Goal: Task Accomplishment & Management: Manage account settings

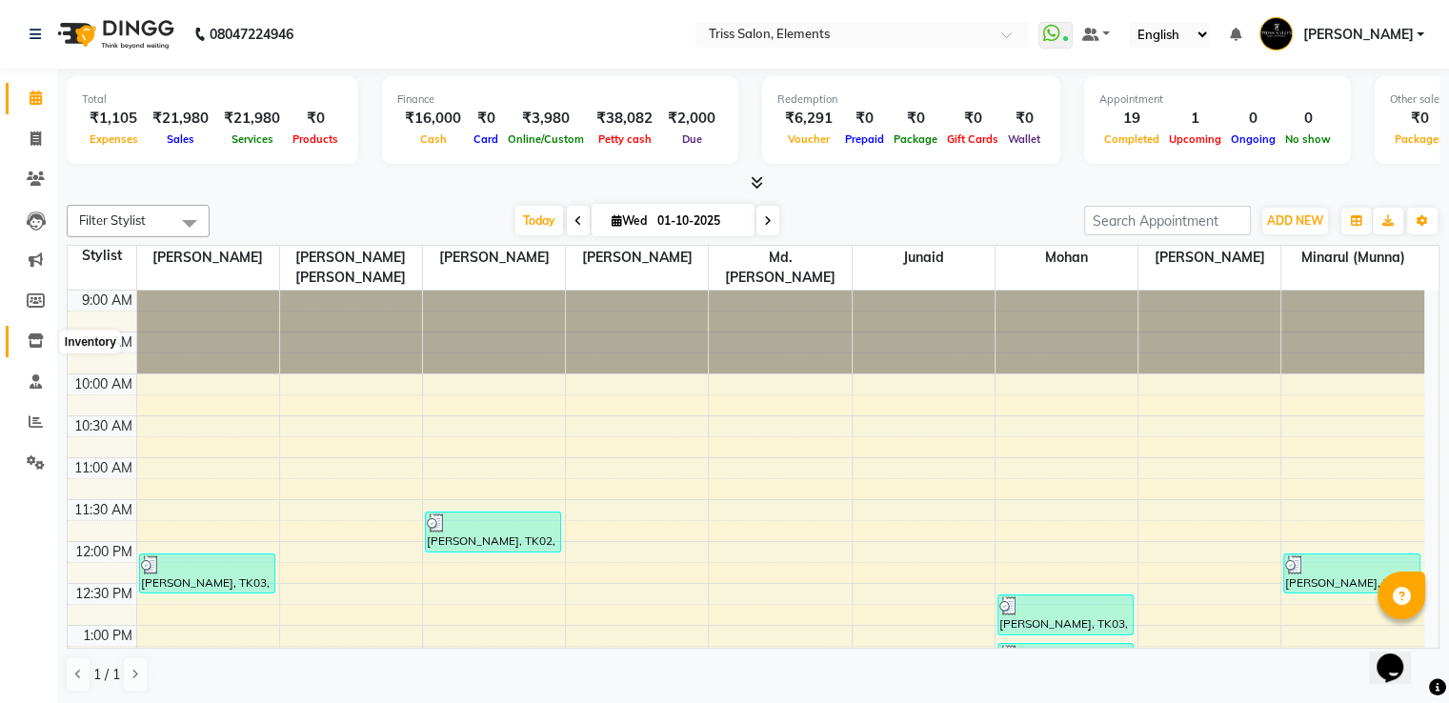
click at [44, 350] on span at bounding box center [35, 341] width 33 height 22
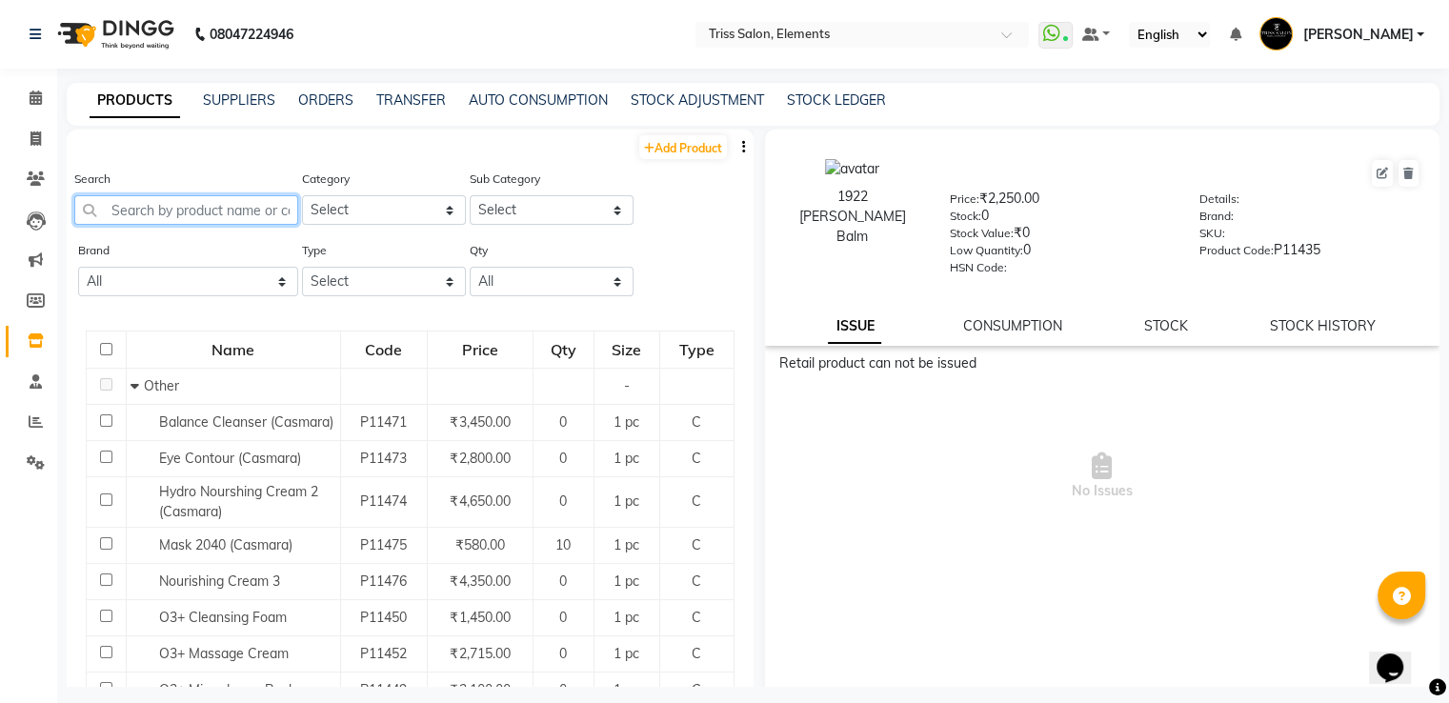
click at [253, 197] on input "text" at bounding box center [186, 210] width 224 height 30
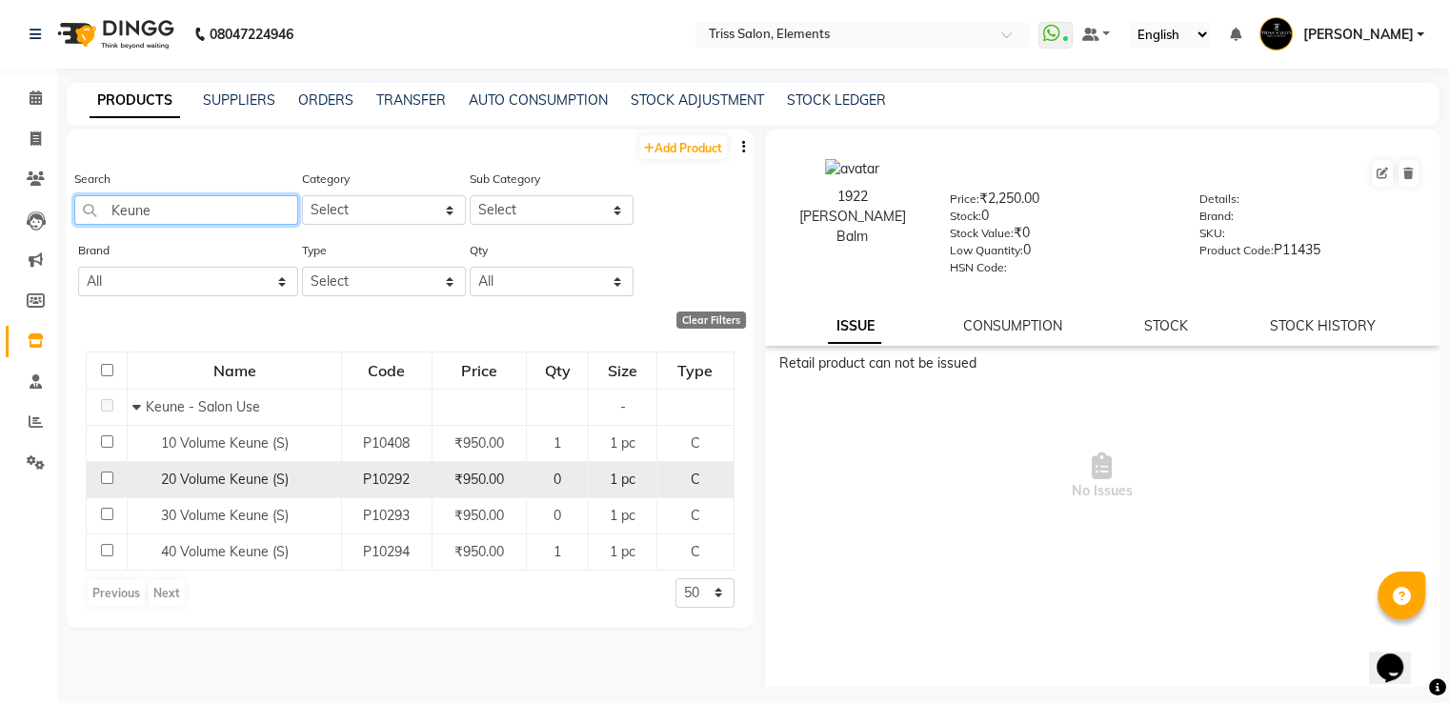
type input "Keune"
click at [466, 476] on span "₹950.00" at bounding box center [479, 478] width 50 height 17
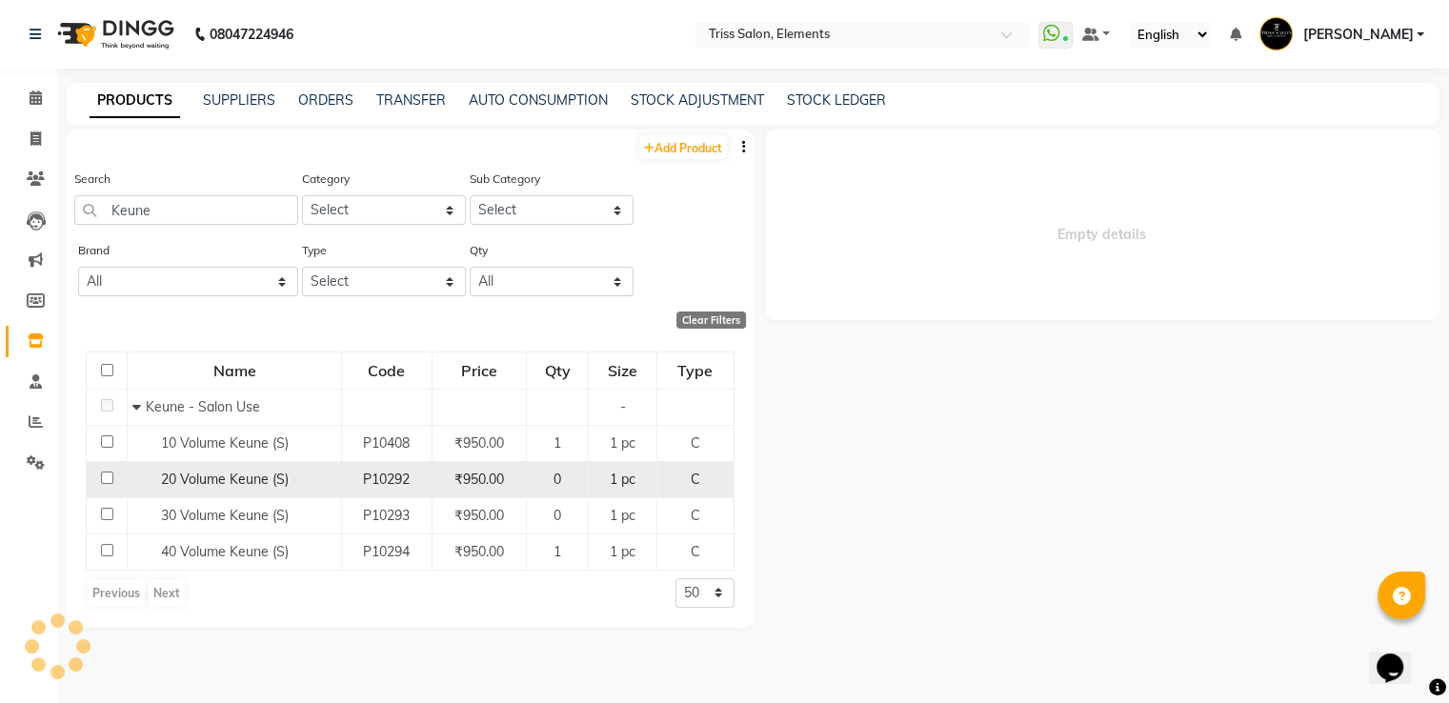
select select
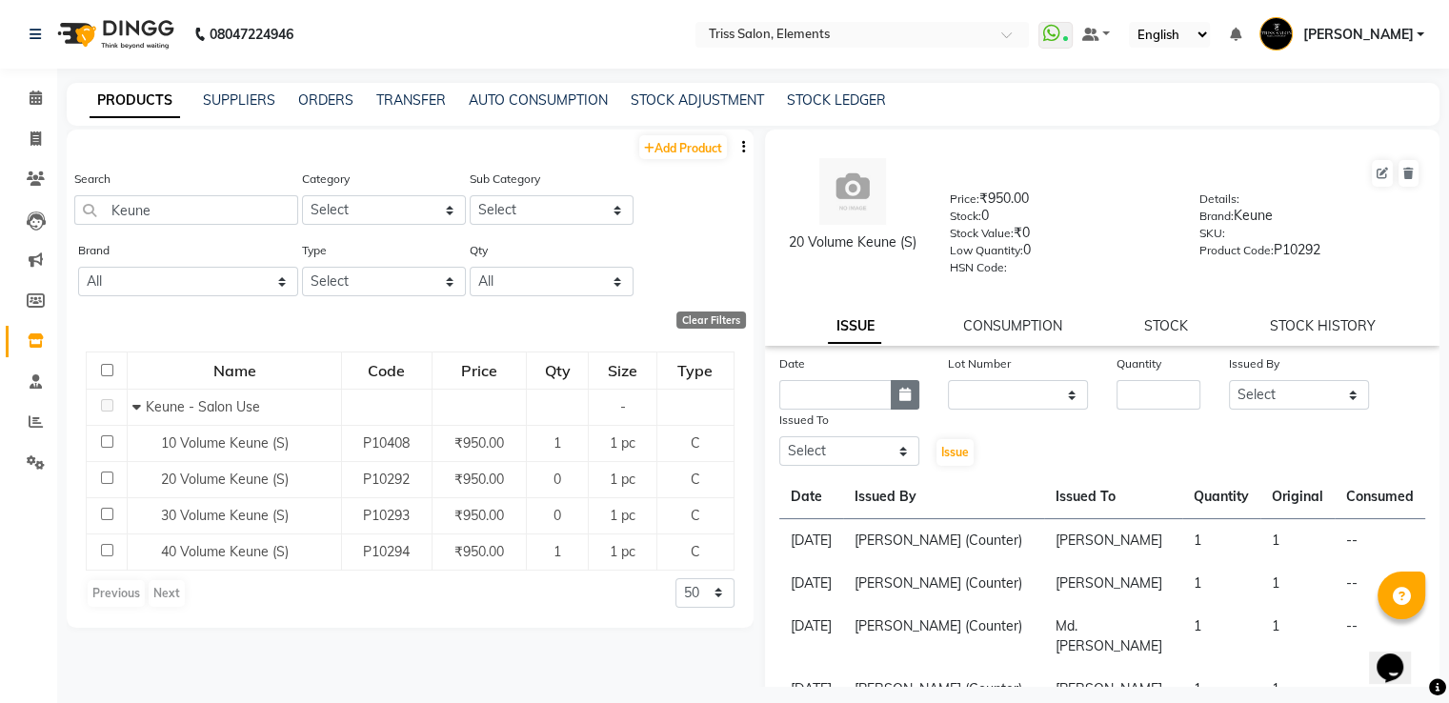
click at [909, 393] on button "button" at bounding box center [905, 395] width 29 height 30
select select "10"
select select "2025"
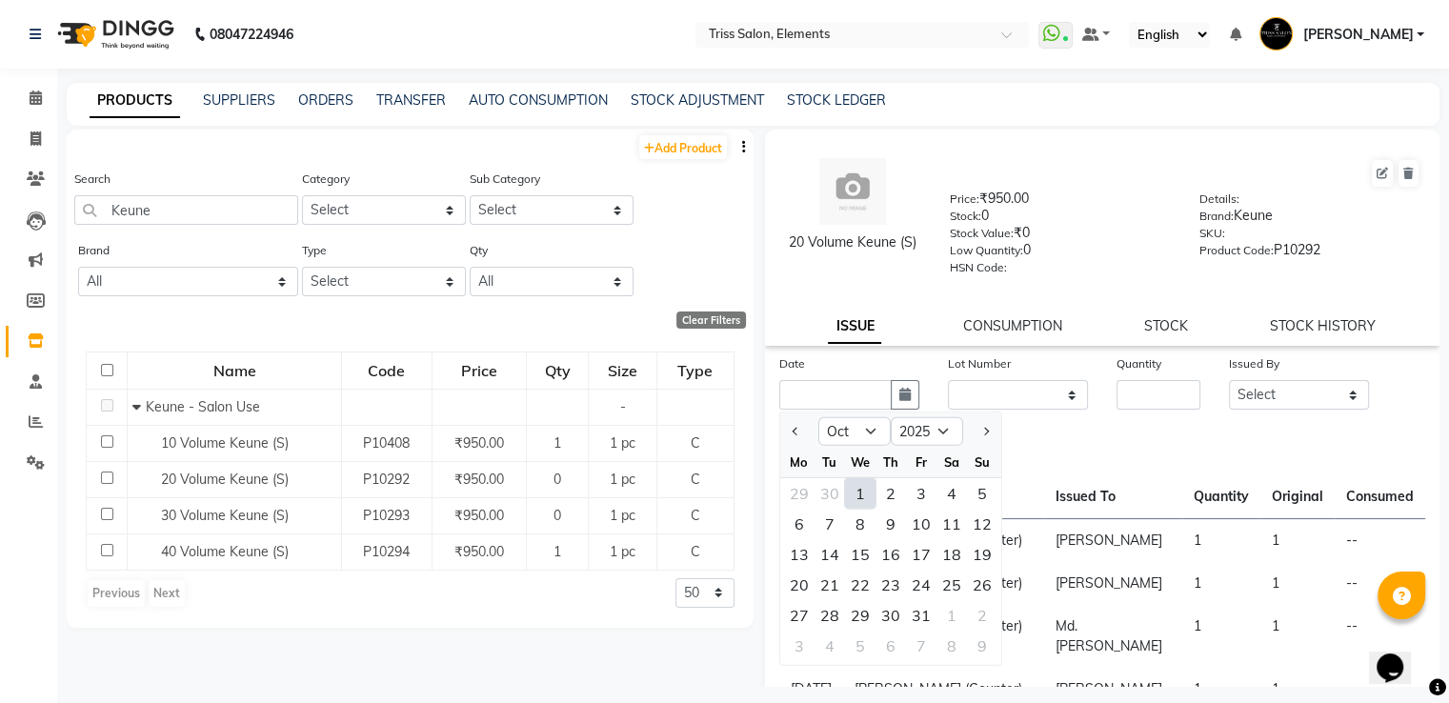
click at [861, 501] on div "1" at bounding box center [860, 493] width 30 height 30
type input "01-10-2025"
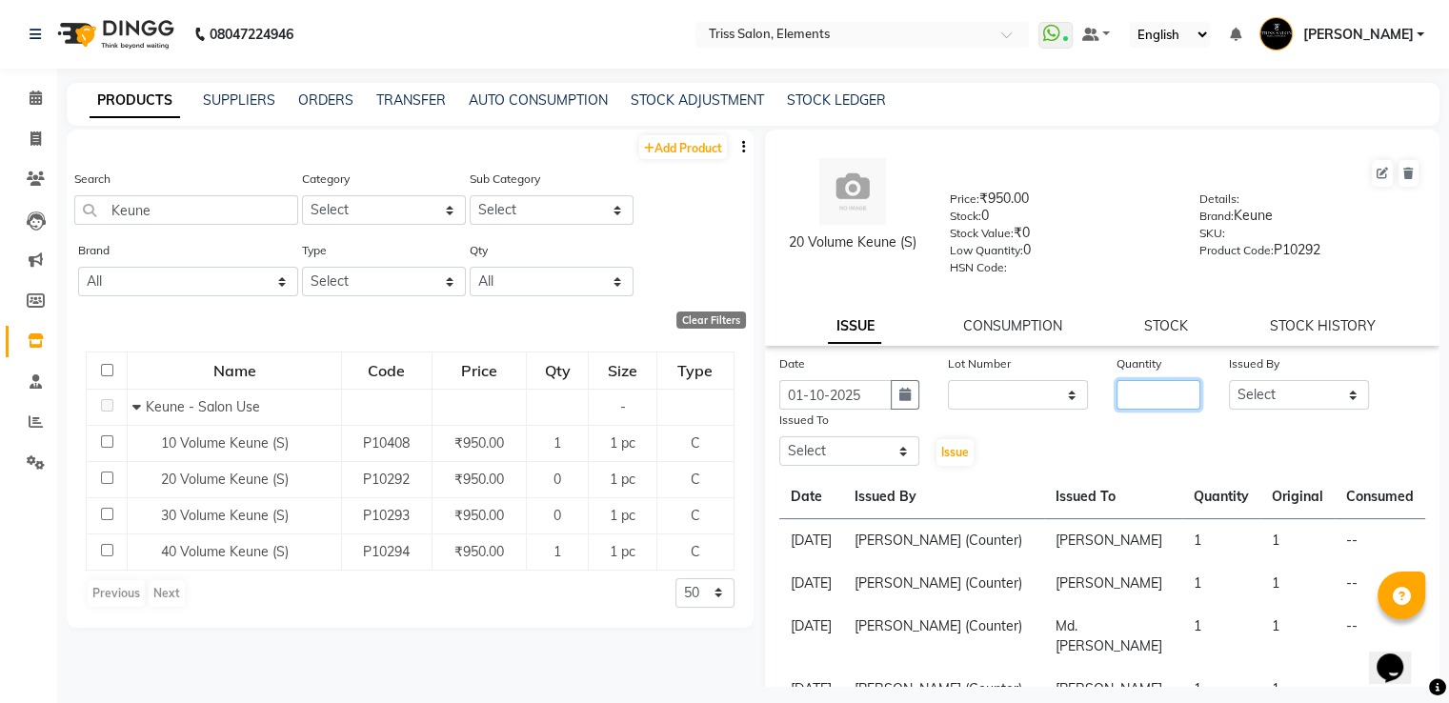
click at [1143, 402] on input "number" at bounding box center [1158, 395] width 84 height 30
click at [1166, 332] on link "STOCK" at bounding box center [1166, 325] width 44 height 17
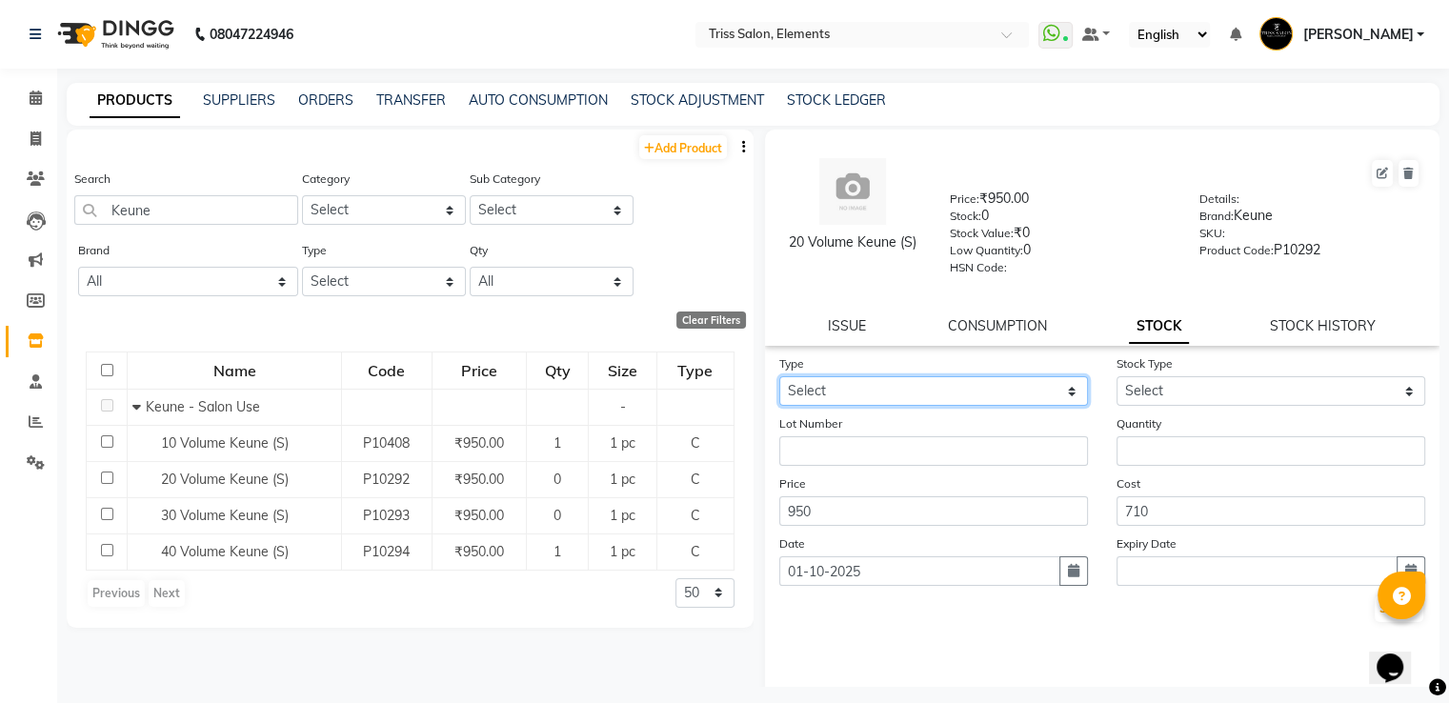
click at [942, 401] on select "Select In Out" at bounding box center [933, 391] width 309 height 30
select select "in"
click at [779, 383] on select "Select In Out" at bounding box center [933, 391] width 309 height 30
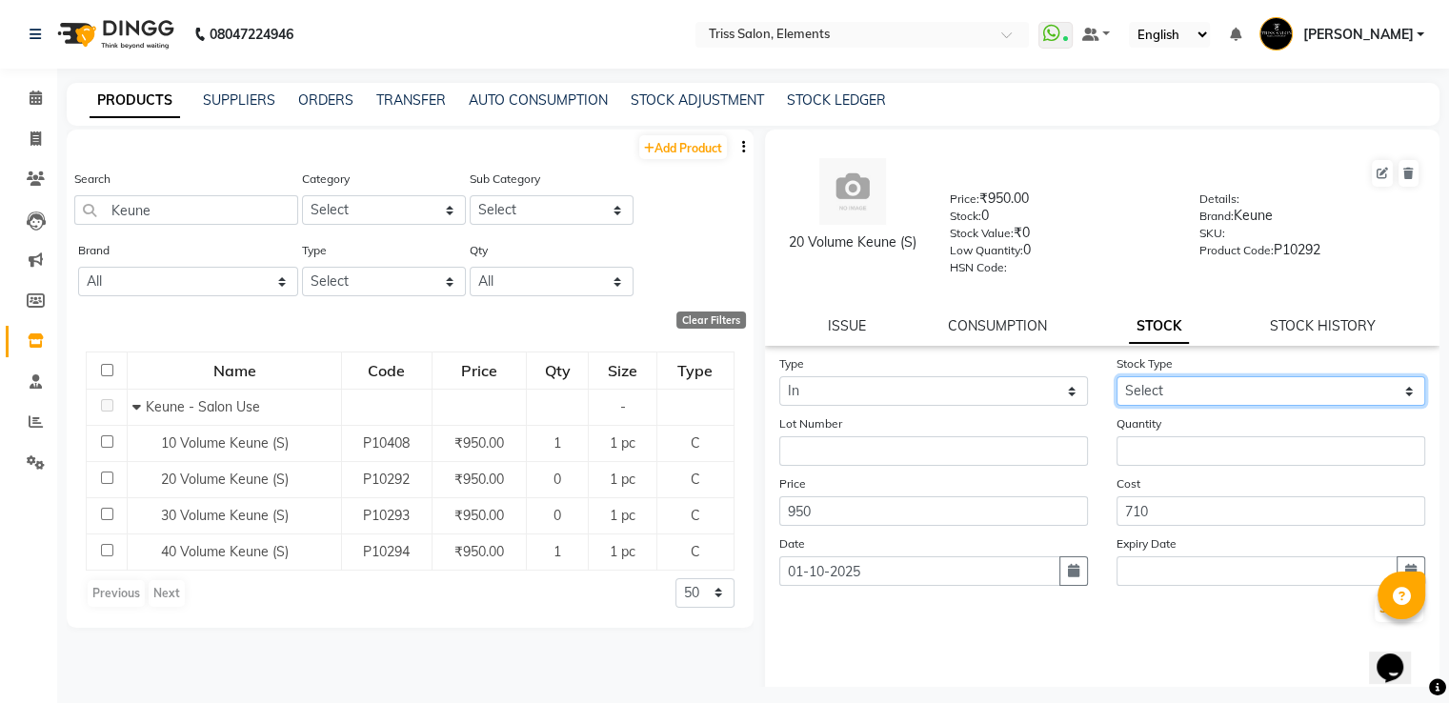
click at [1144, 397] on select "Select New Stock Adjustment Return Other" at bounding box center [1270, 391] width 309 height 30
select select "new stock"
click at [1116, 383] on select "Select New Stock Adjustment Return Other" at bounding box center [1270, 391] width 309 height 30
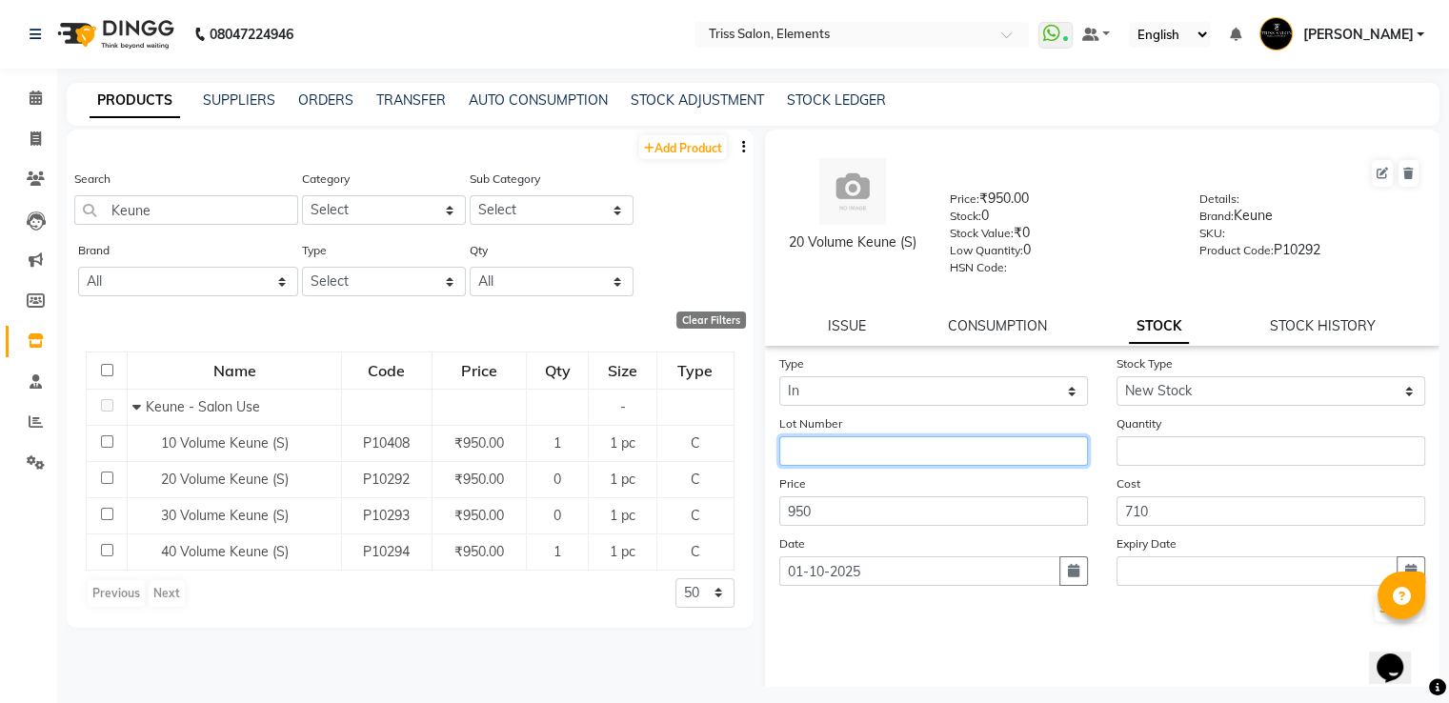
click at [971, 462] on input "text" at bounding box center [933, 451] width 309 height 30
type input "Deepak- Via Distributor"
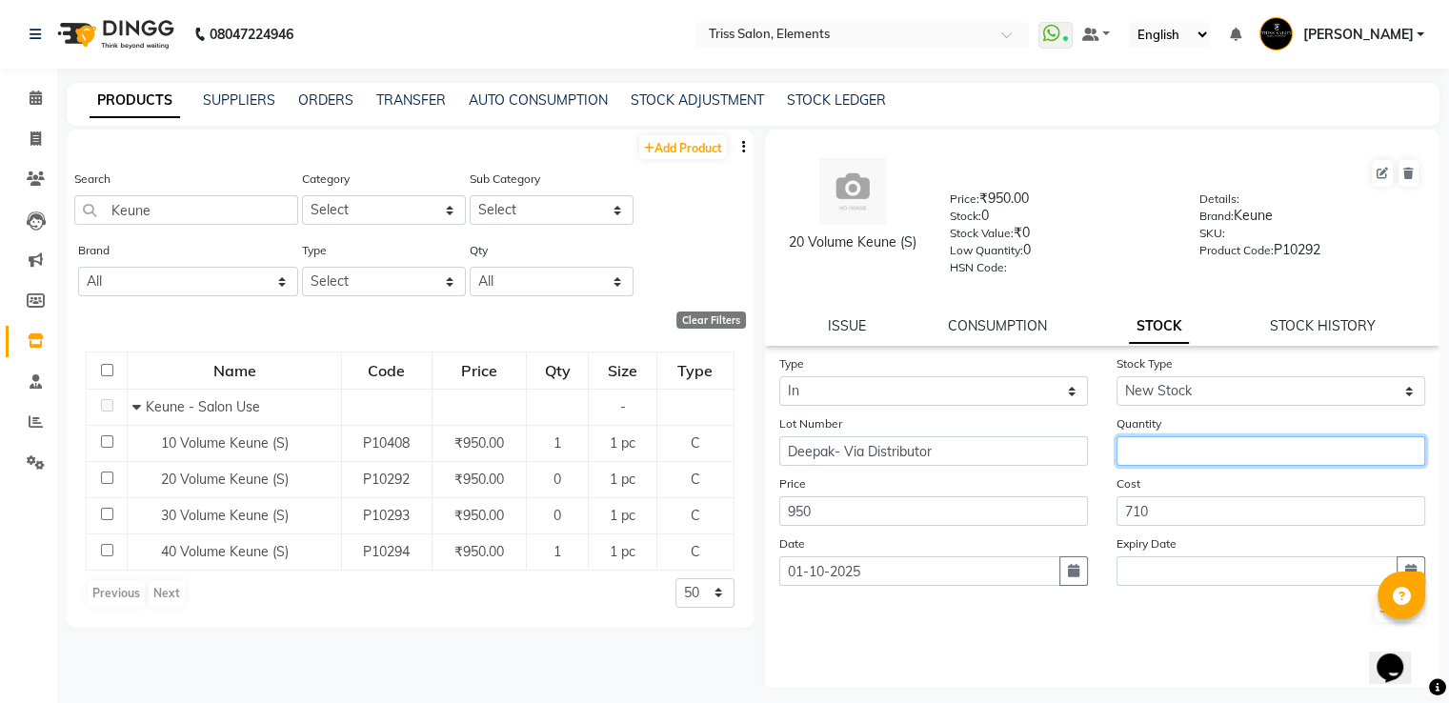
click at [1171, 462] on input "number" at bounding box center [1270, 451] width 309 height 30
type input "5"
click at [1374, 621] on button "Submit" at bounding box center [1398, 608] width 49 height 27
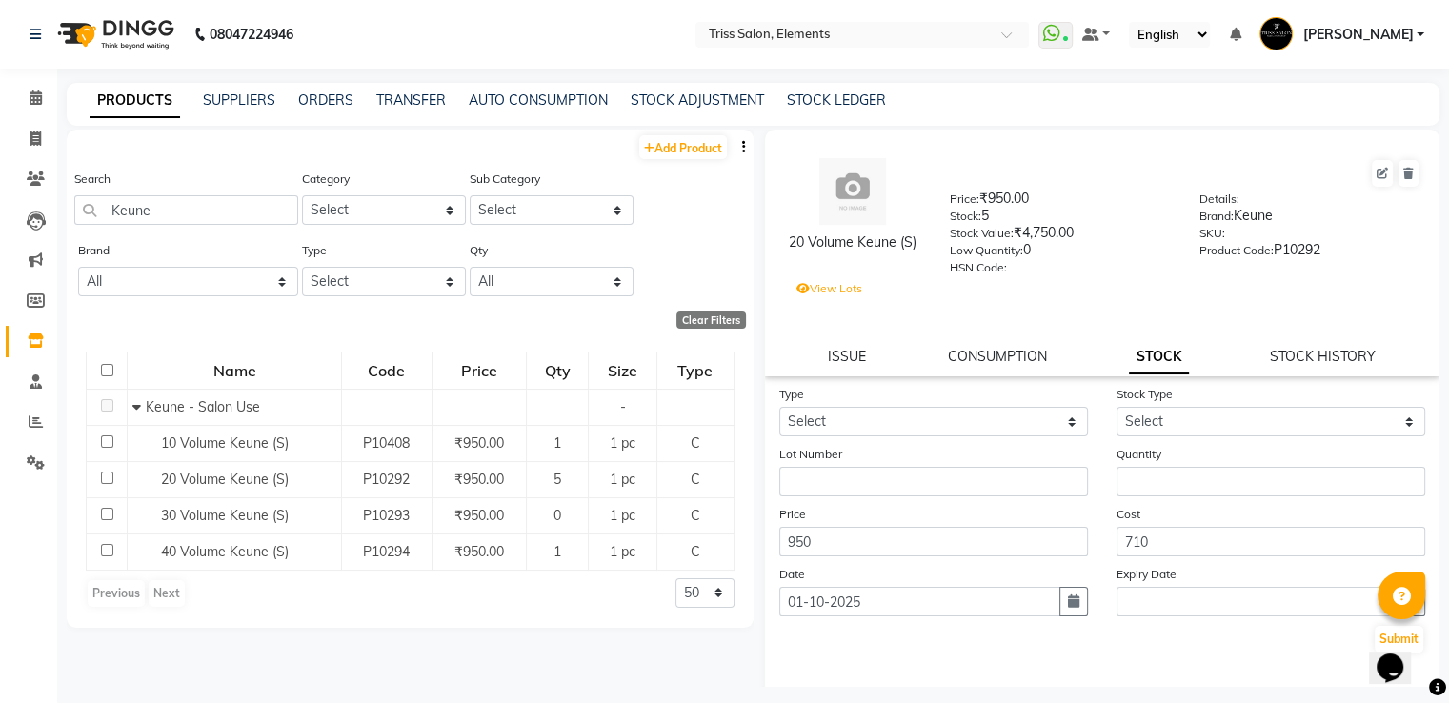
click at [145, 34] on img at bounding box center [114, 34] width 130 height 53
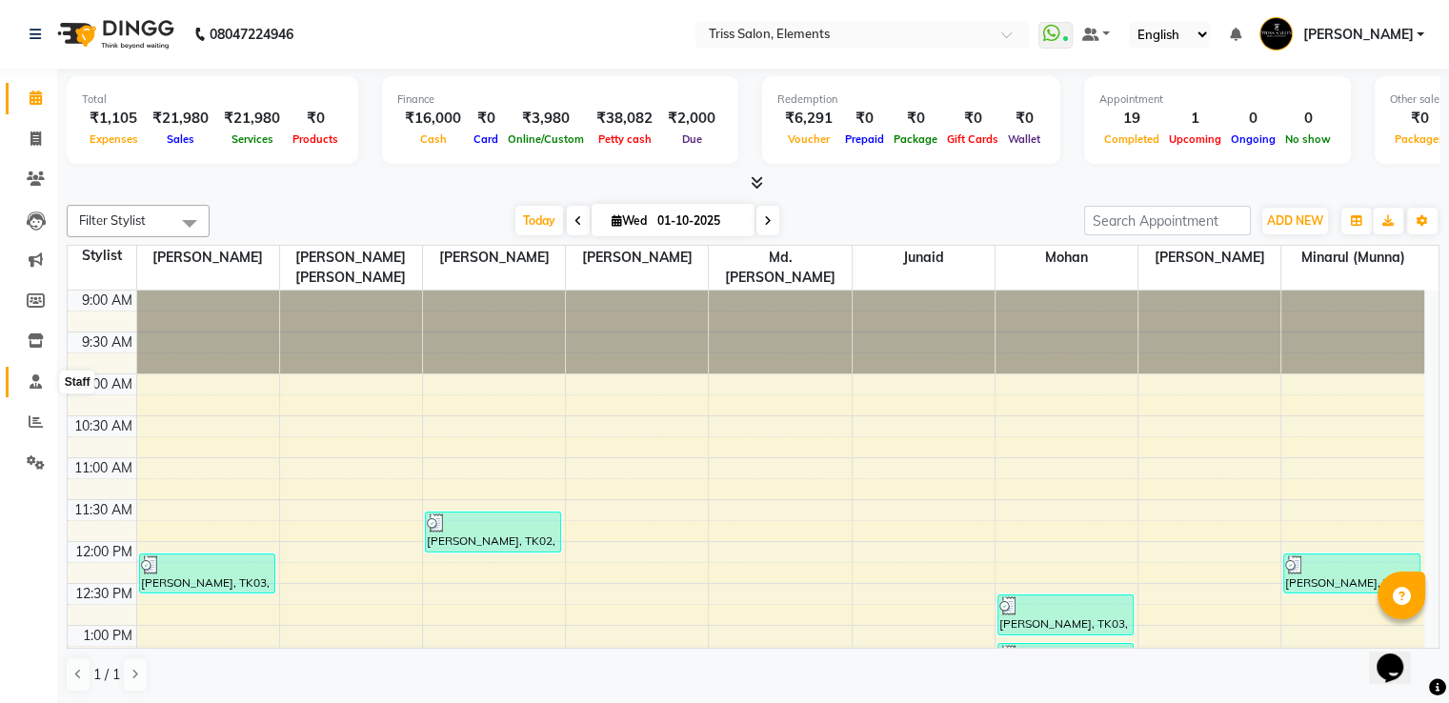
click at [43, 382] on span at bounding box center [35, 382] width 33 height 22
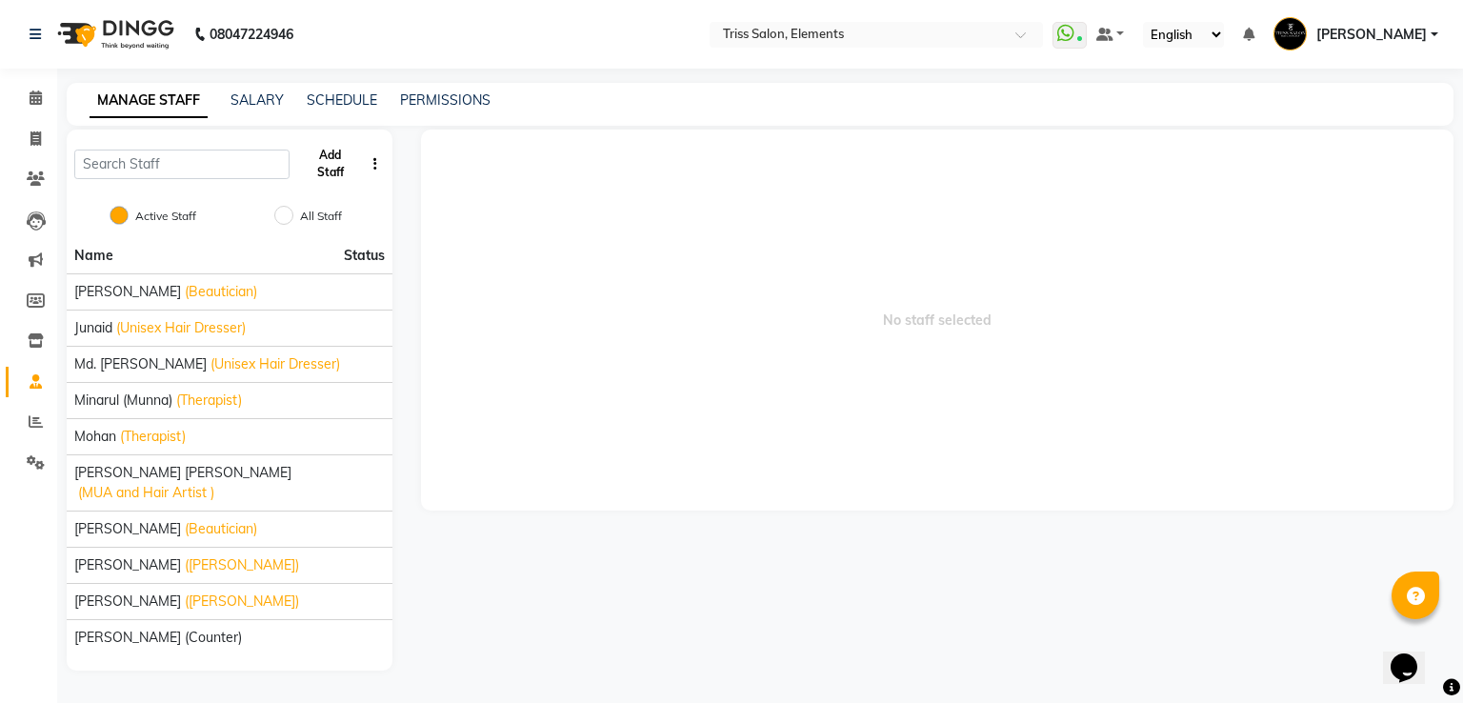
click at [319, 165] on button "Add Staff" at bounding box center [330, 164] width 67 height 50
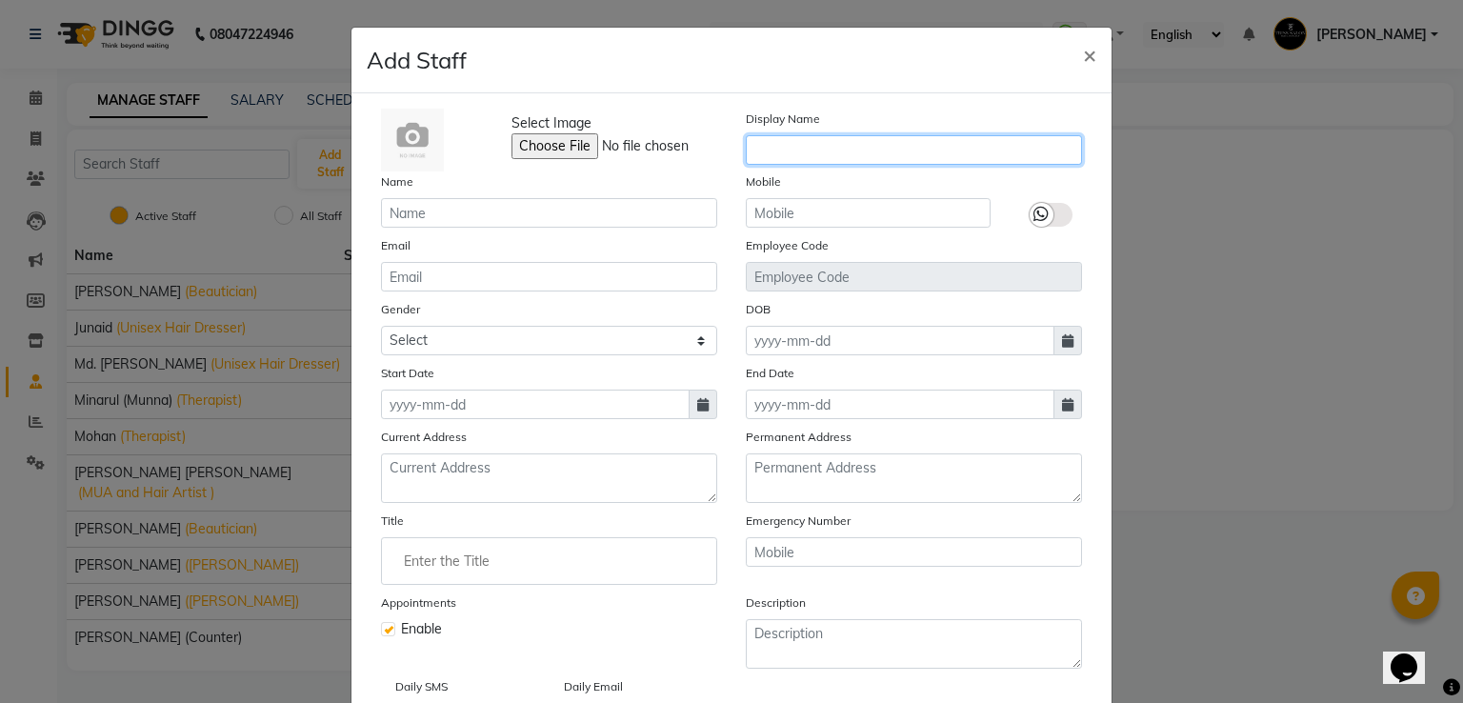
click at [827, 156] on input "text" at bounding box center [914, 150] width 336 height 30
type input "Ankit ([PERSON_NAME])"
click at [1048, 213] on label at bounding box center [1051, 215] width 43 height 24
click at [0, 0] on input "checkbox" at bounding box center [0, 0] width 0 height 0
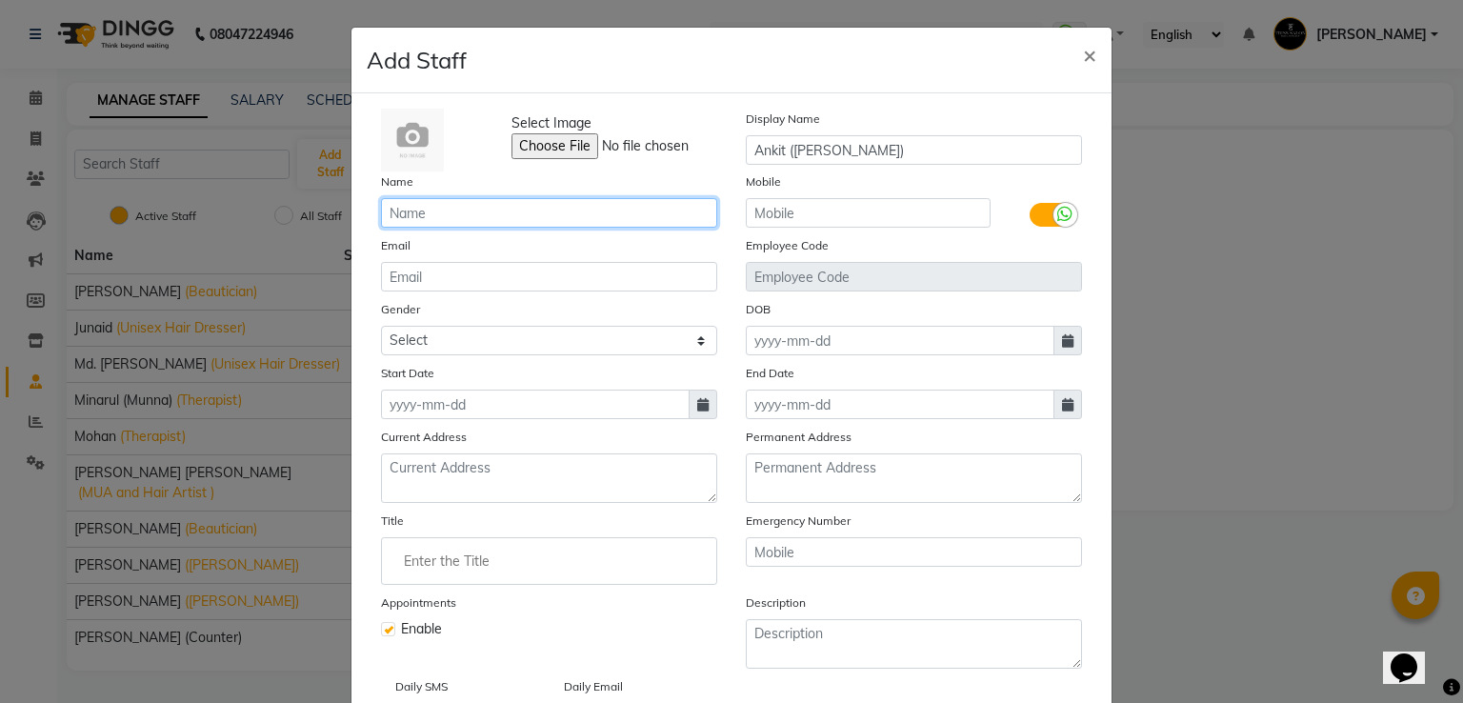
click at [548, 222] on input "text" at bounding box center [549, 213] width 336 height 30
type input "Ankit ([PERSON_NAME])"
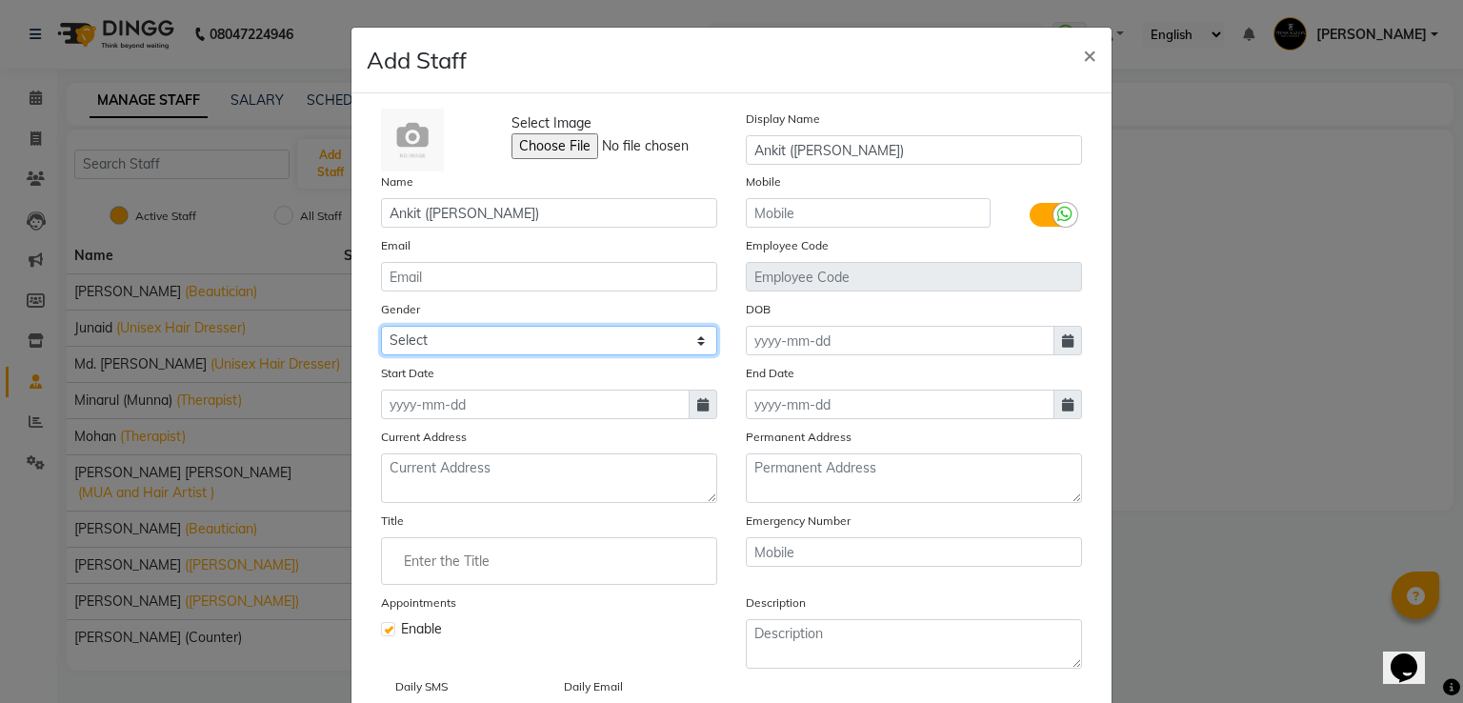
click at [481, 336] on select "Select Male Female Other Prefer Not To Say" at bounding box center [549, 341] width 336 height 30
select select "male"
click at [381, 329] on select "Select Male Female Other Prefer Not To Say" at bounding box center [549, 341] width 336 height 30
click at [697, 407] on icon at bounding box center [702, 404] width 11 height 13
select select "10"
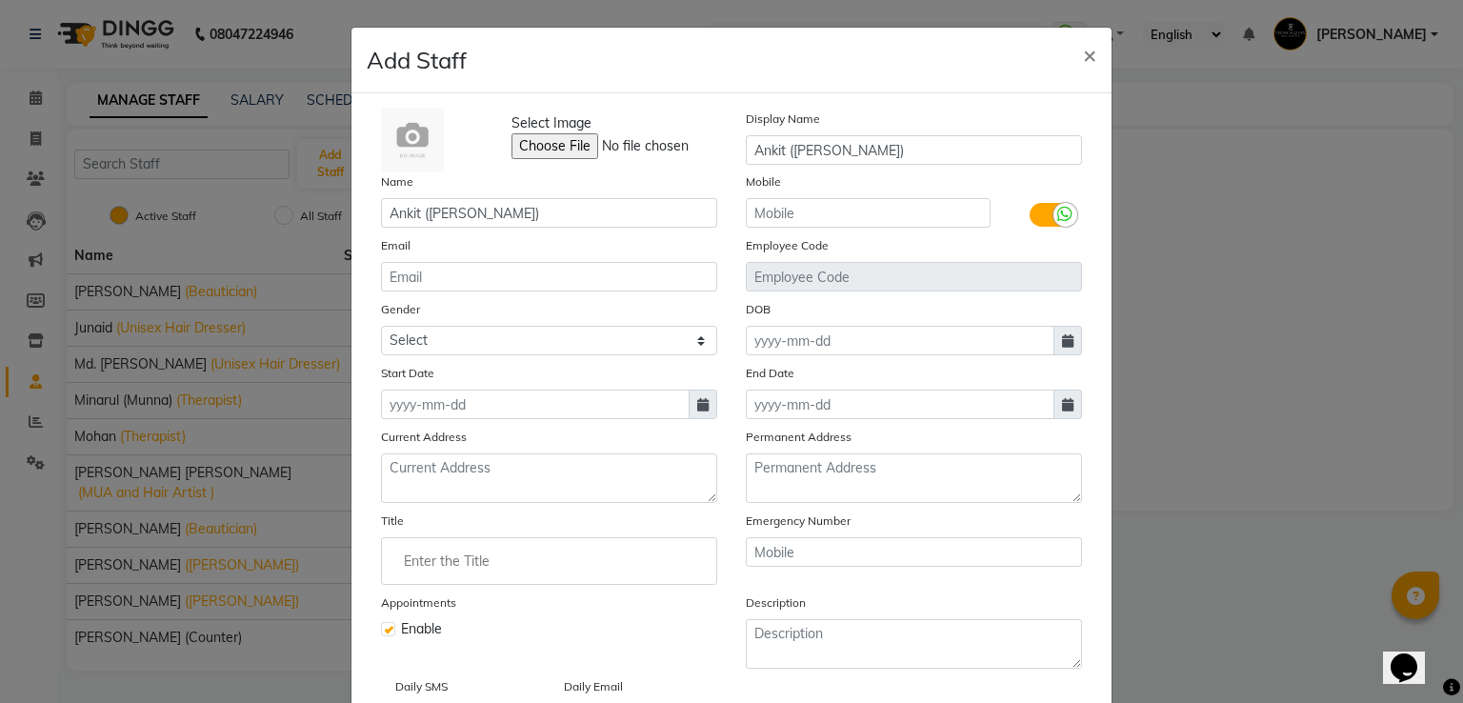
select select "2025"
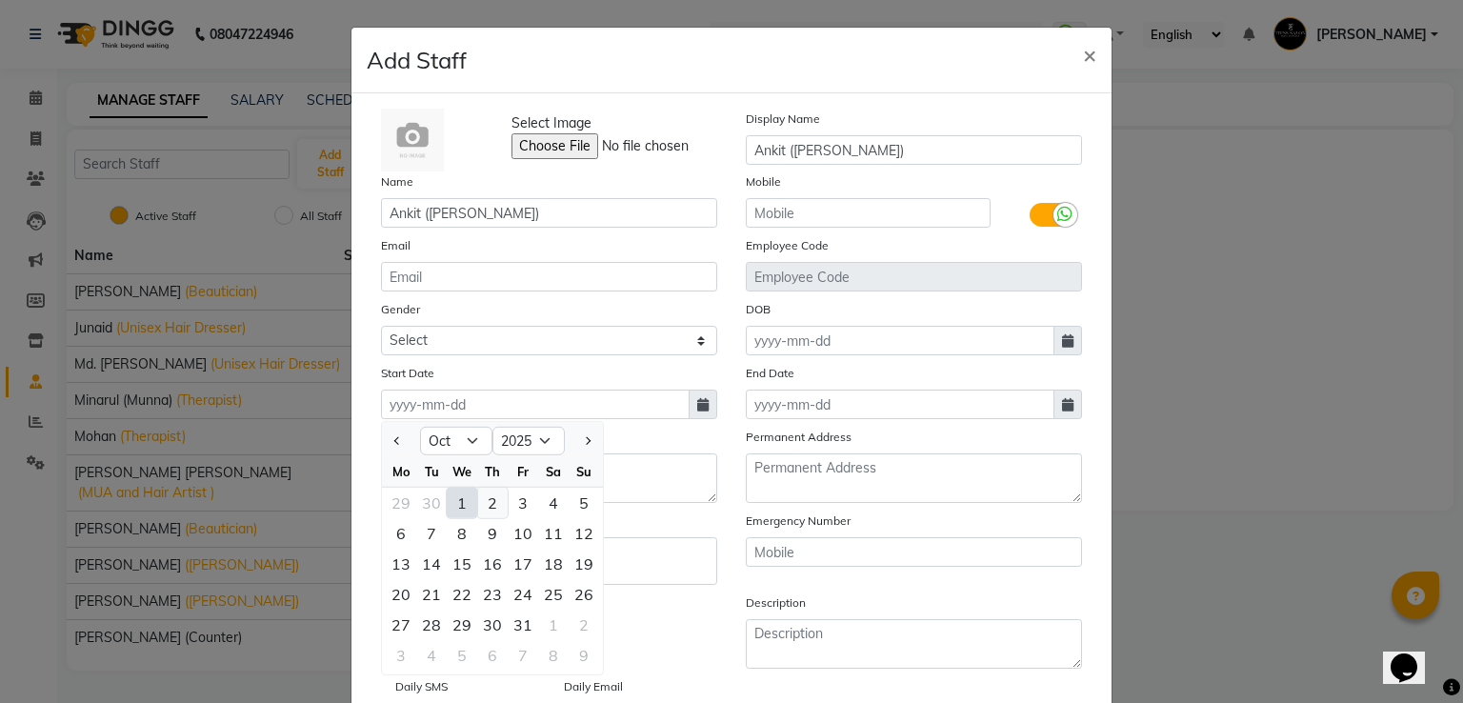
click at [488, 508] on div "2" at bounding box center [492, 503] width 30 height 30
type input "02-10-2025"
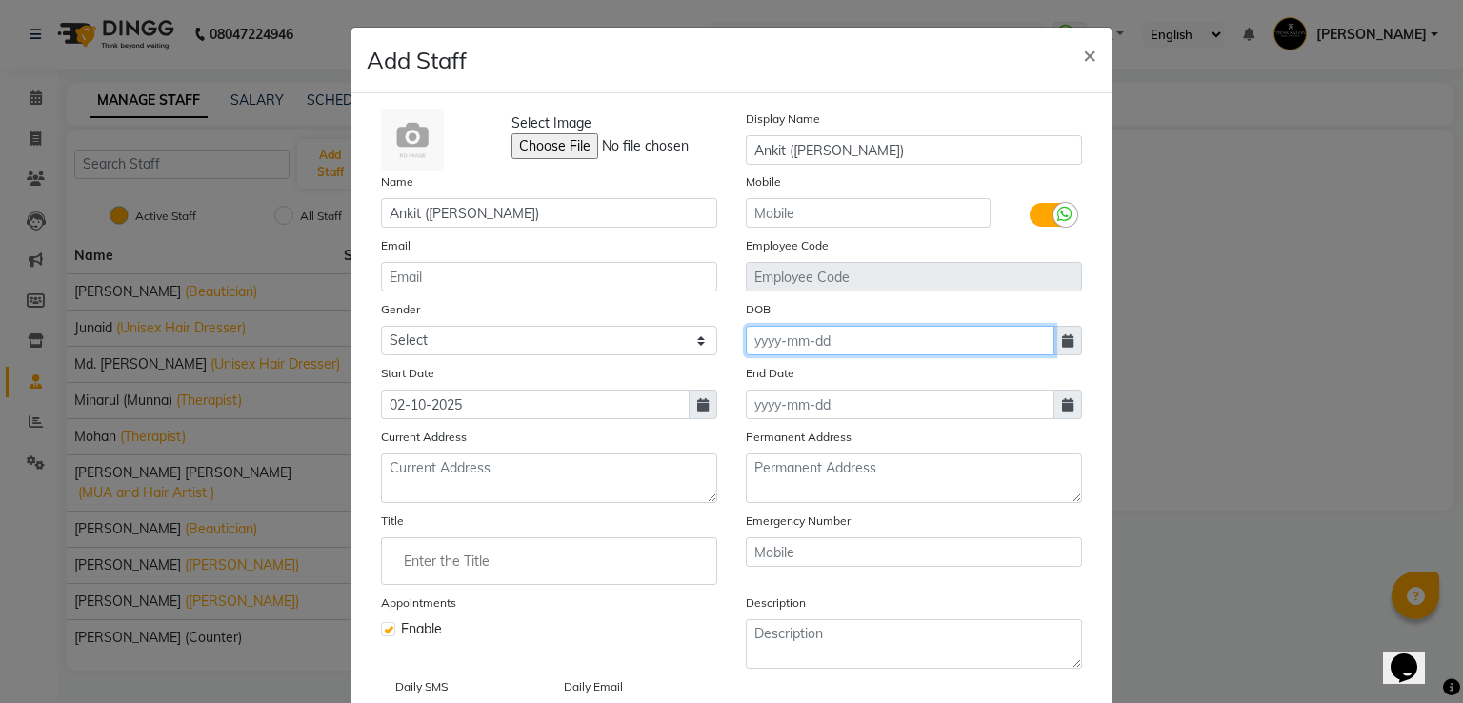
click at [799, 348] on input at bounding box center [900, 341] width 309 height 30
select select "10"
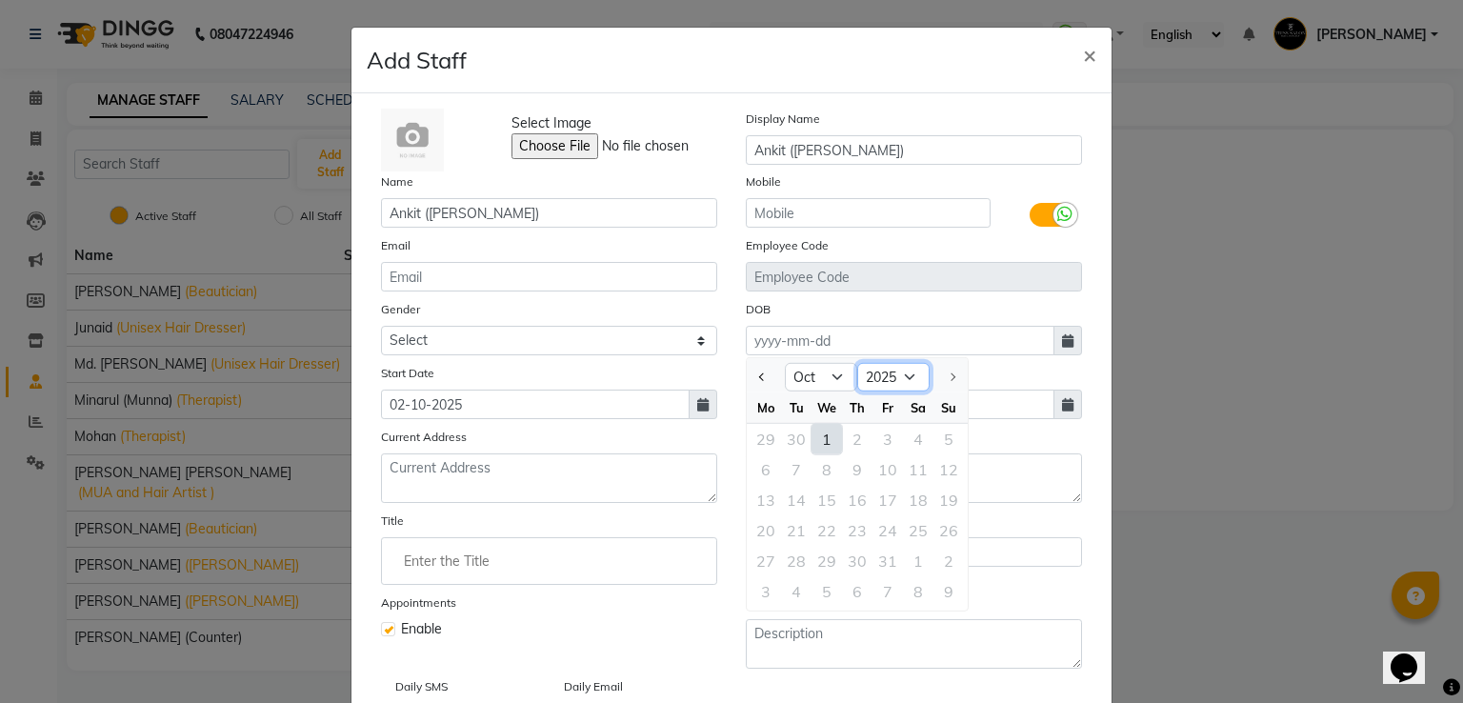
click at [891, 378] on select "1920 1921 1922 1923 1924 1925 1926 1927 1928 1929 1930 1931 1932 1933 1934 1935…" at bounding box center [893, 377] width 72 height 29
select select "1994"
click at [857, 366] on select "1920 1921 1922 1923 1924 1925 1926 1927 1928 1929 1930 1931 1932 1933 1934 1935…" at bounding box center [893, 377] width 72 height 29
click at [819, 389] on select "Jan Feb Mar Apr May Jun Jul Aug Sep Oct Nov Dec" at bounding box center [821, 377] width 72 height 29
select select "9"
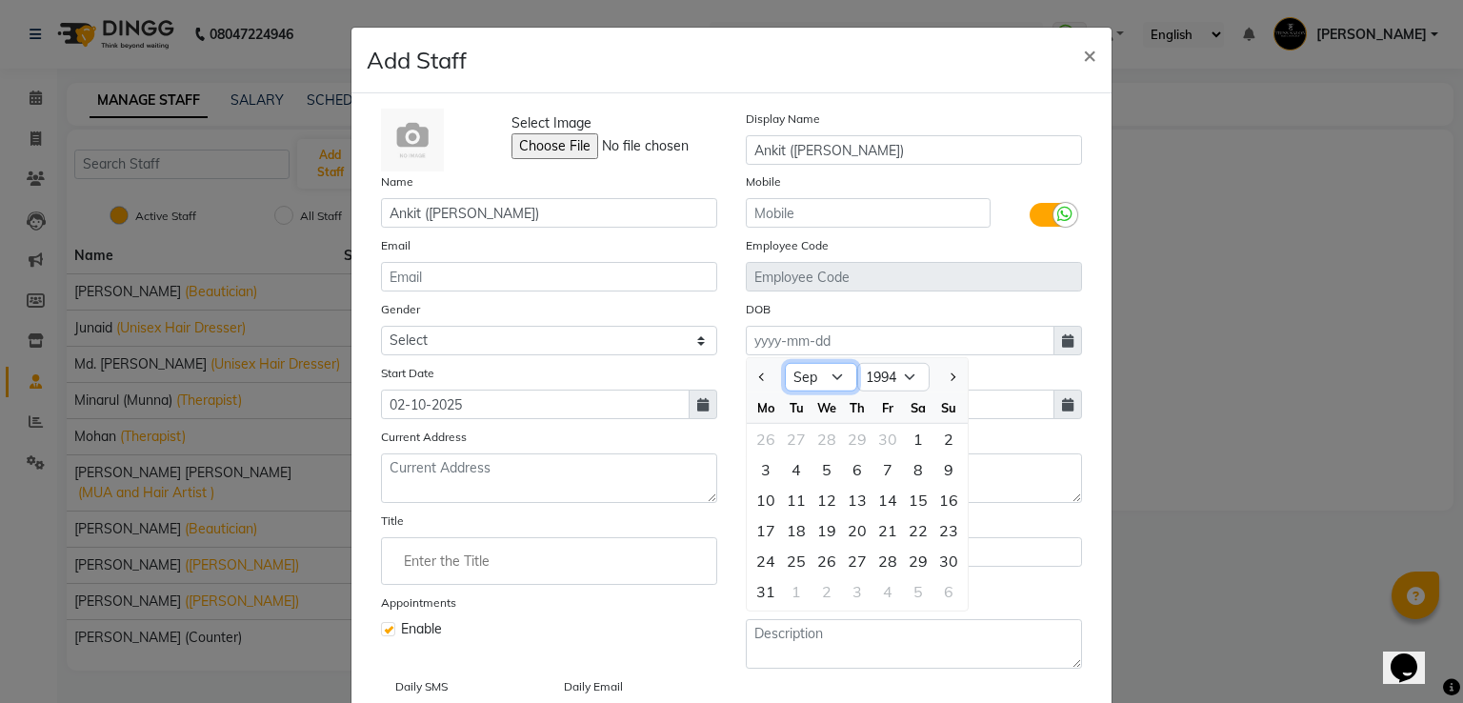
click at [785, 366] on select "Jan Feb Mar Apr May Jun Jul Aug Sep Oct Nov Dec" at bounding box center [821, 377] width 72 height 29
click at [876, 536] on div "23" at bounding box center [887, 530] width 30 height 30
type input "23-09-1994"
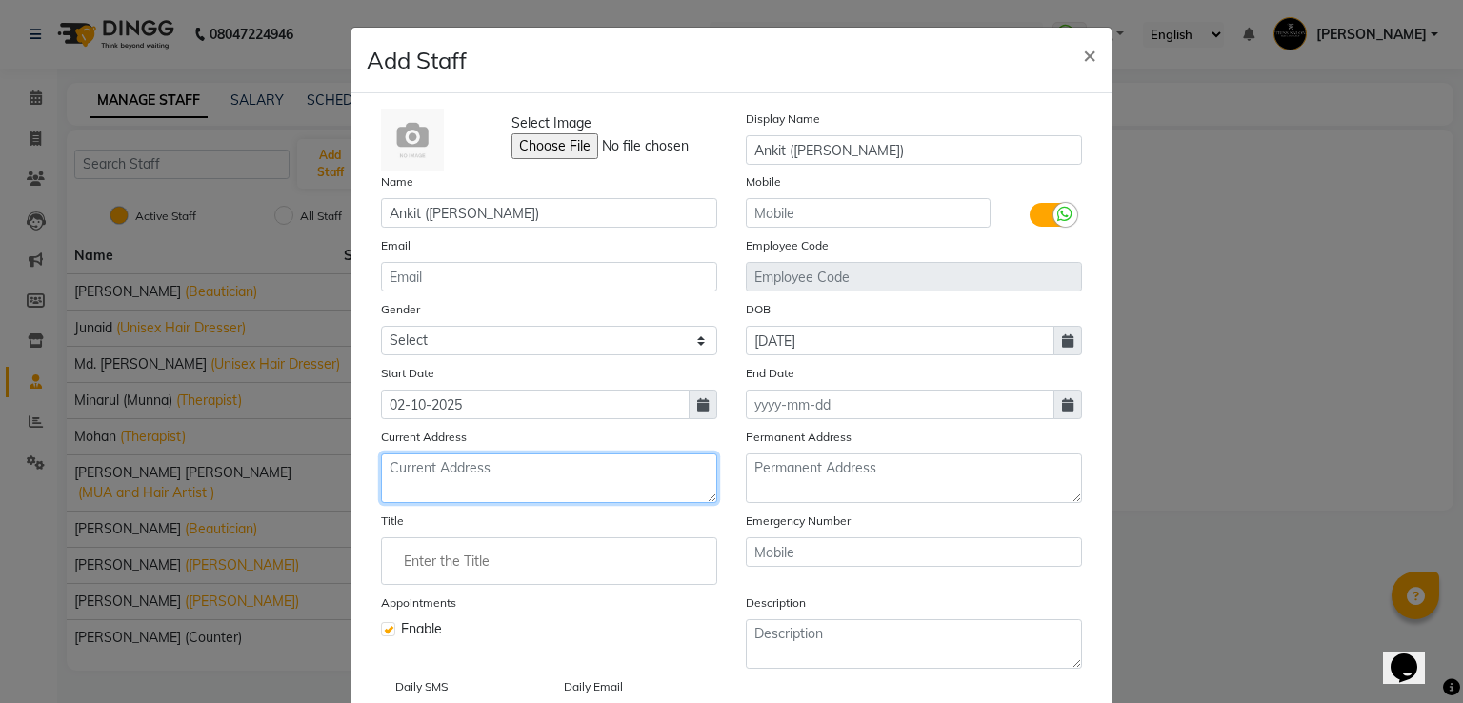
click at [484, 489] on textarea at bounding box center [549, 478] width 336 height 50
type textarea "Delhi"
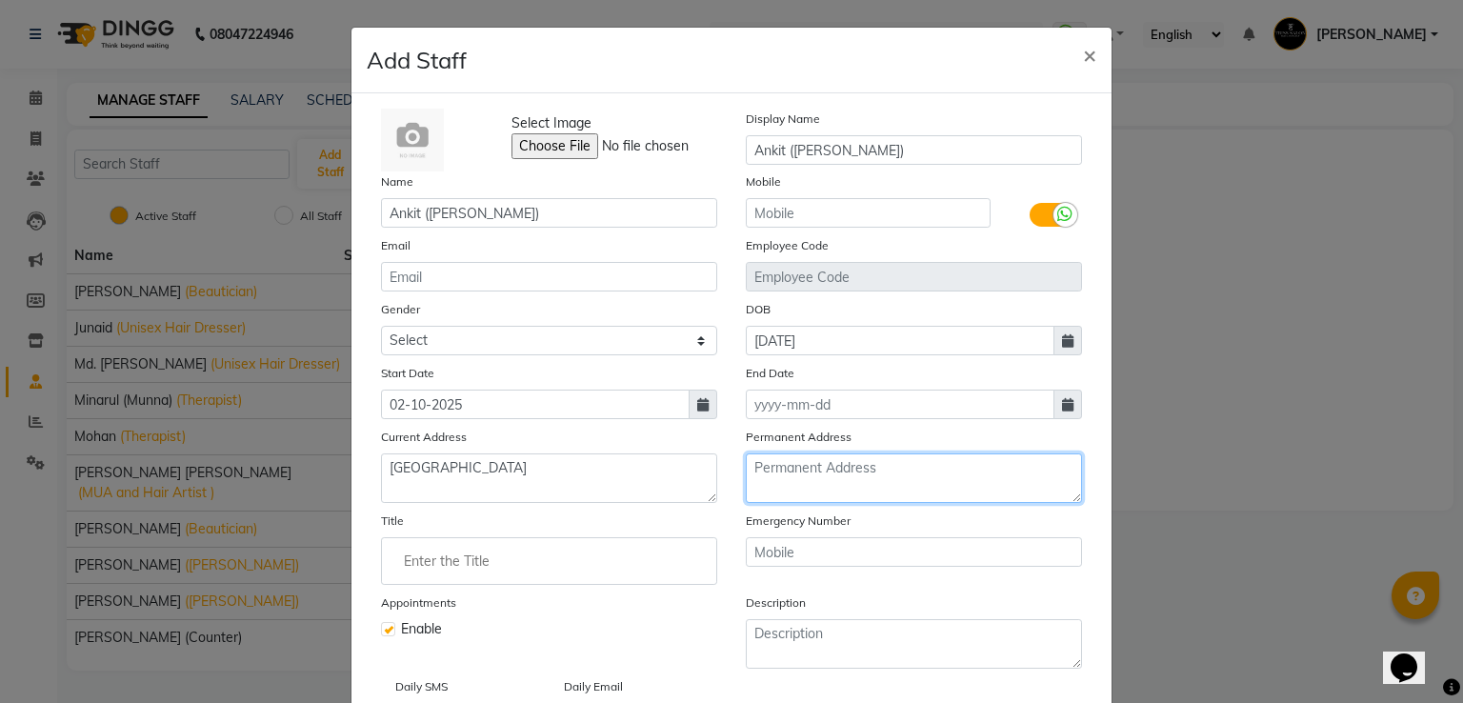
click at [791, 503] on textarea at bounding box center [914, 478] width 336 height 50
type textarea "Delhi"
click at [584, 559] on input "Enter the Title" at bounding box center [549, 561] width 319 height 38
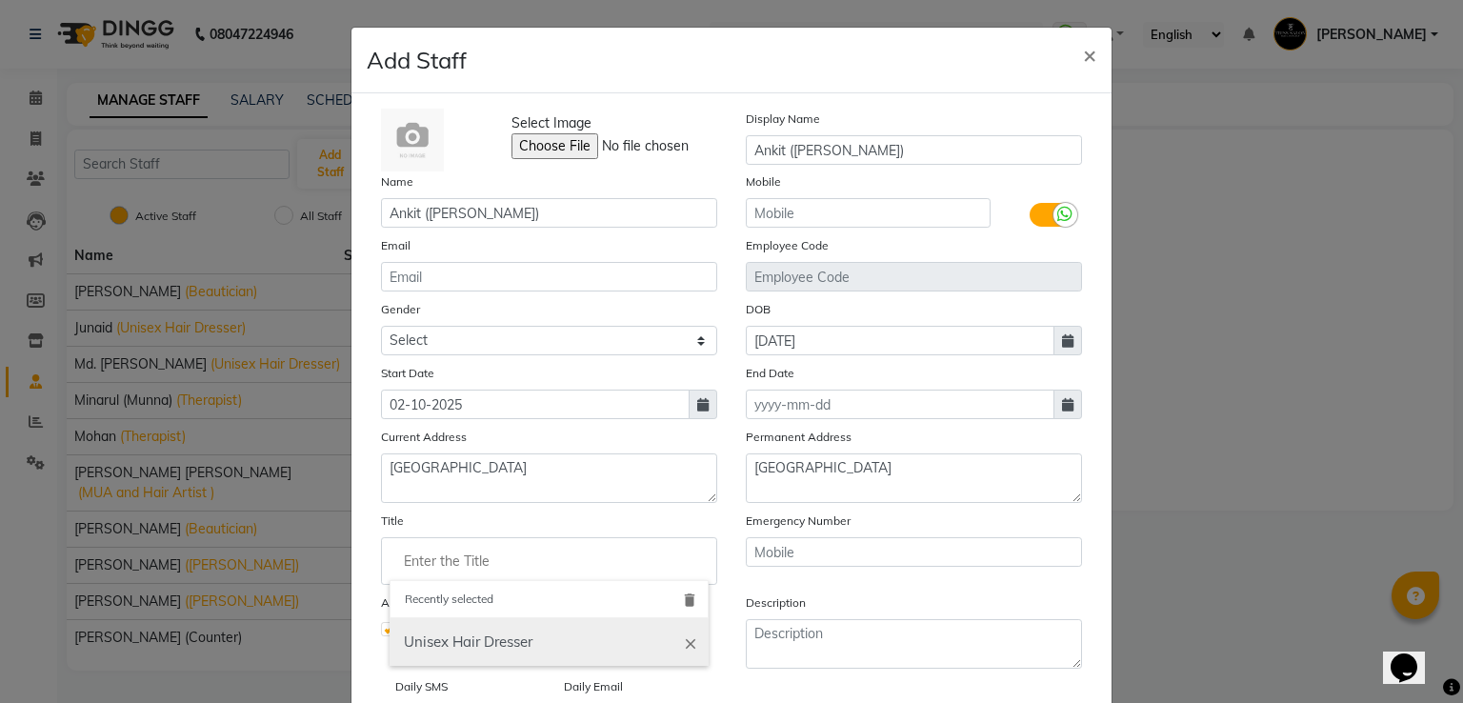
click at [535, 648] on link "Unisex Hair Dresser" at bounding box center [549, 642] width 319 height 49
type input "Unisex Hair Dresser"
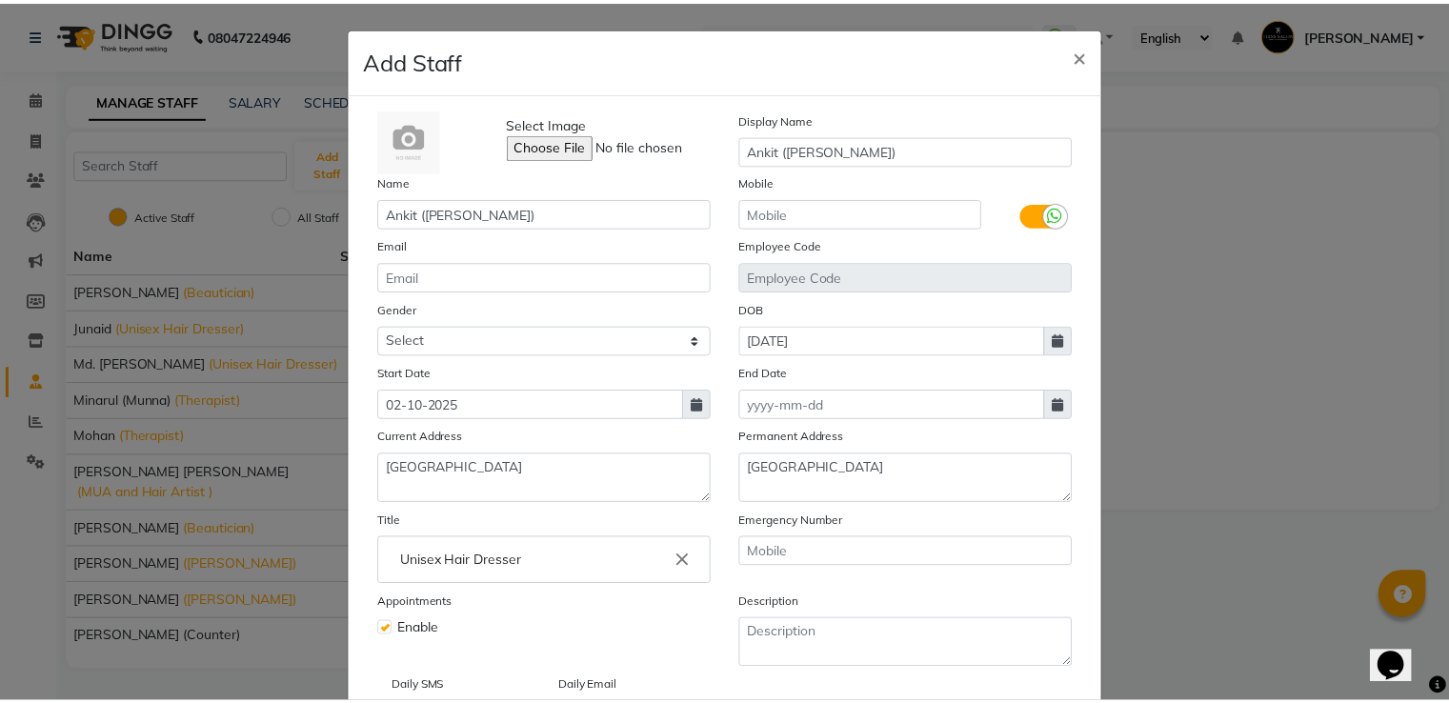
scroll to position [97, 0]
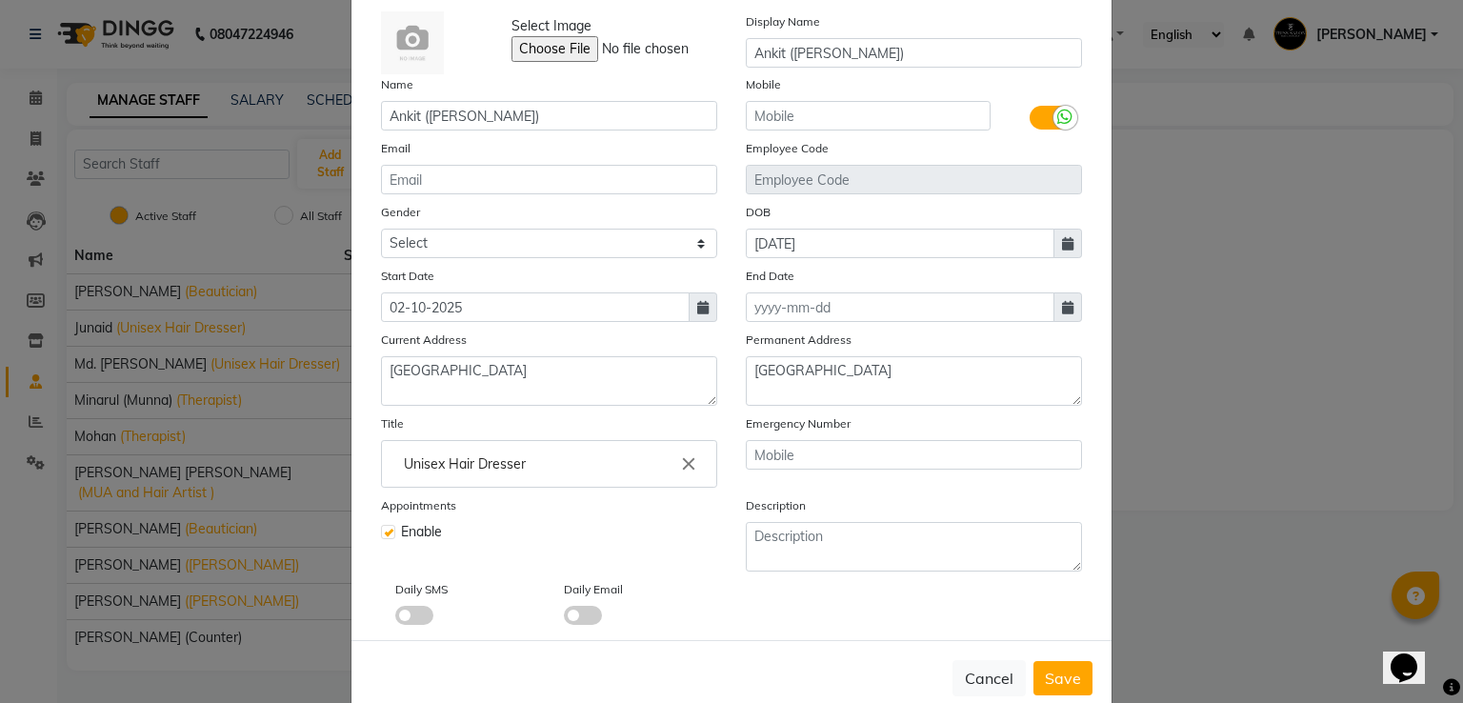
click at [574, 625] on span at bounding box center [583, 615] width 38 height 19
click at [564, 618] on input "checkbox" at bounding box center [564, 618] width 0 height 0
click at [410, 622] on span at bounding box center [414, 615] width 38 height 19
click at [395, 618] on input "checkbox" at bounding box center [395, 618] width 0 height 0
click at [808, 106] on input "text" at bounding box center [868, 116] width 245 height 30
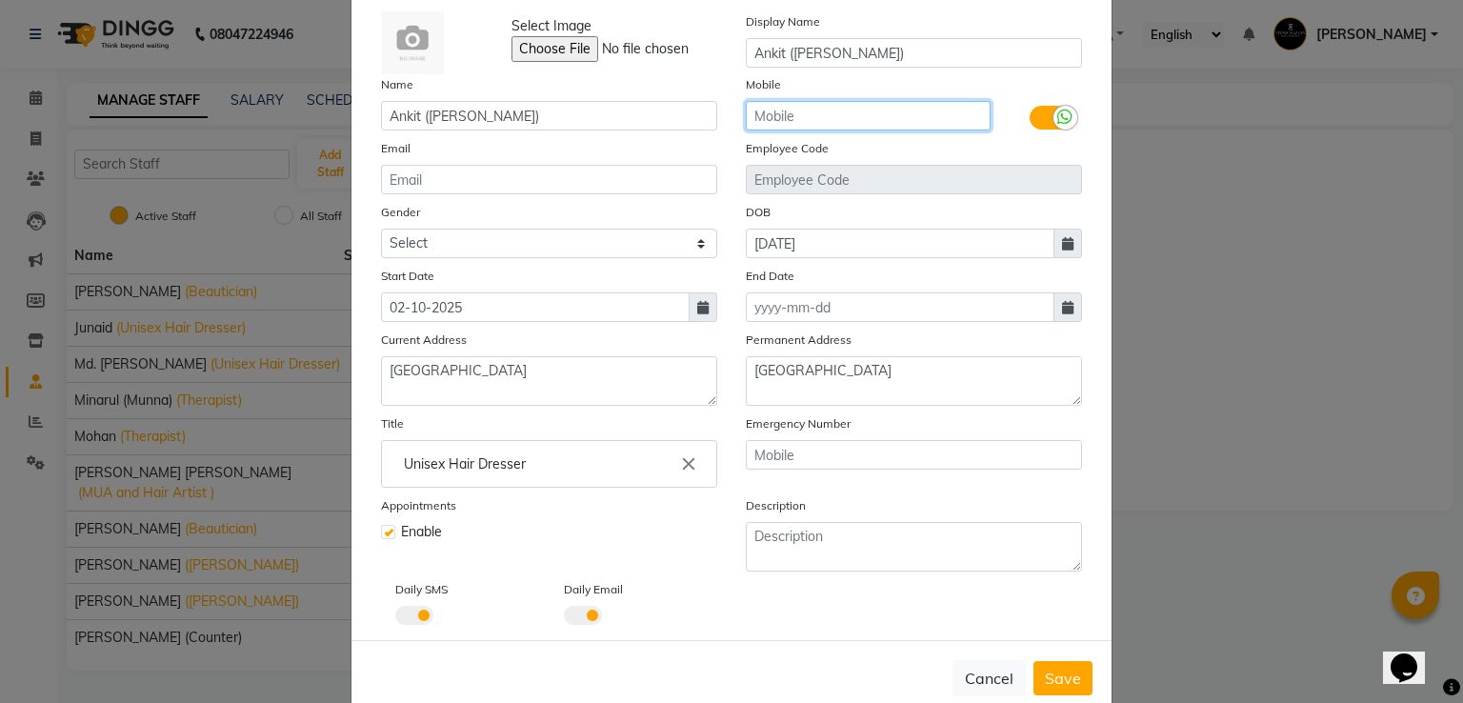
paste input "9873576246"
type input "9873576246"
click at [1074, 689] on button "Save" at bounding box center [1062, 678] width 59 height 34
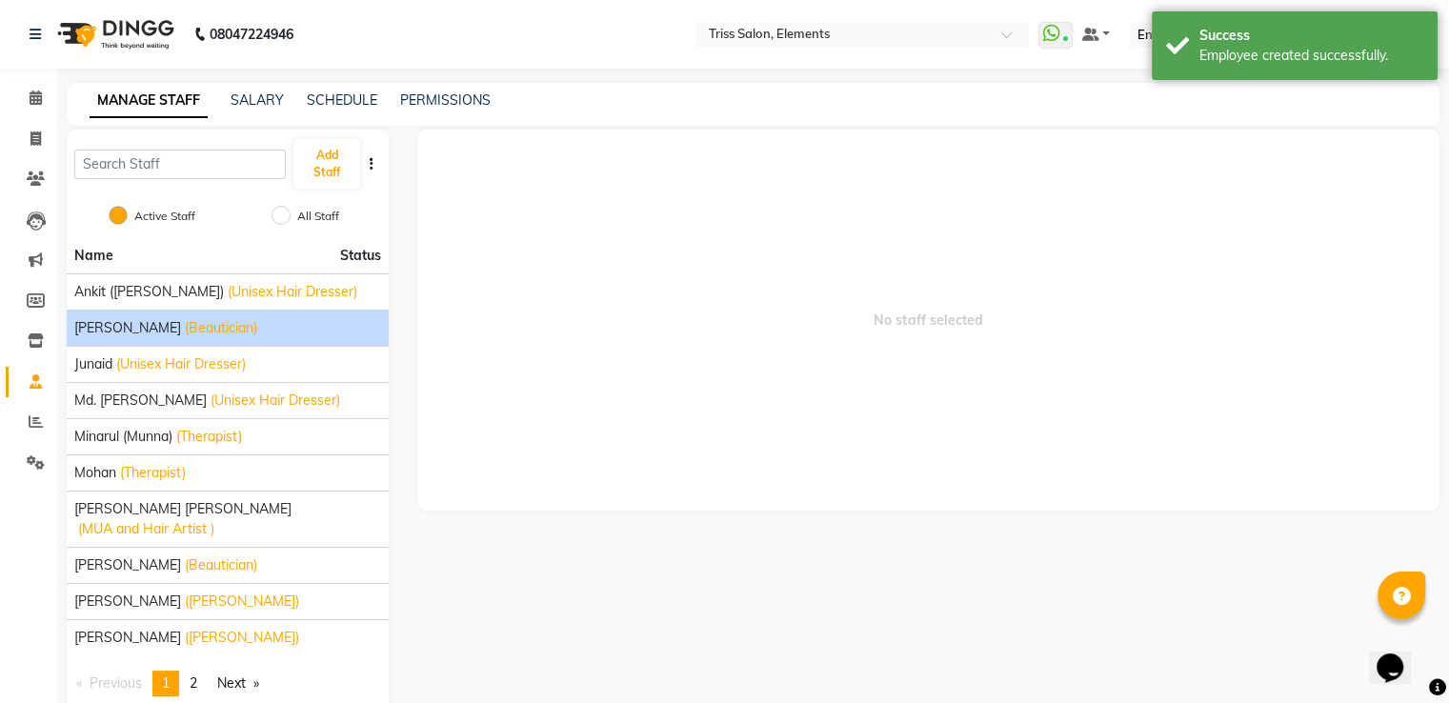
click at [187, 331] on span "(Beautician)" at bounding box center [221, 328] width 72 height 20
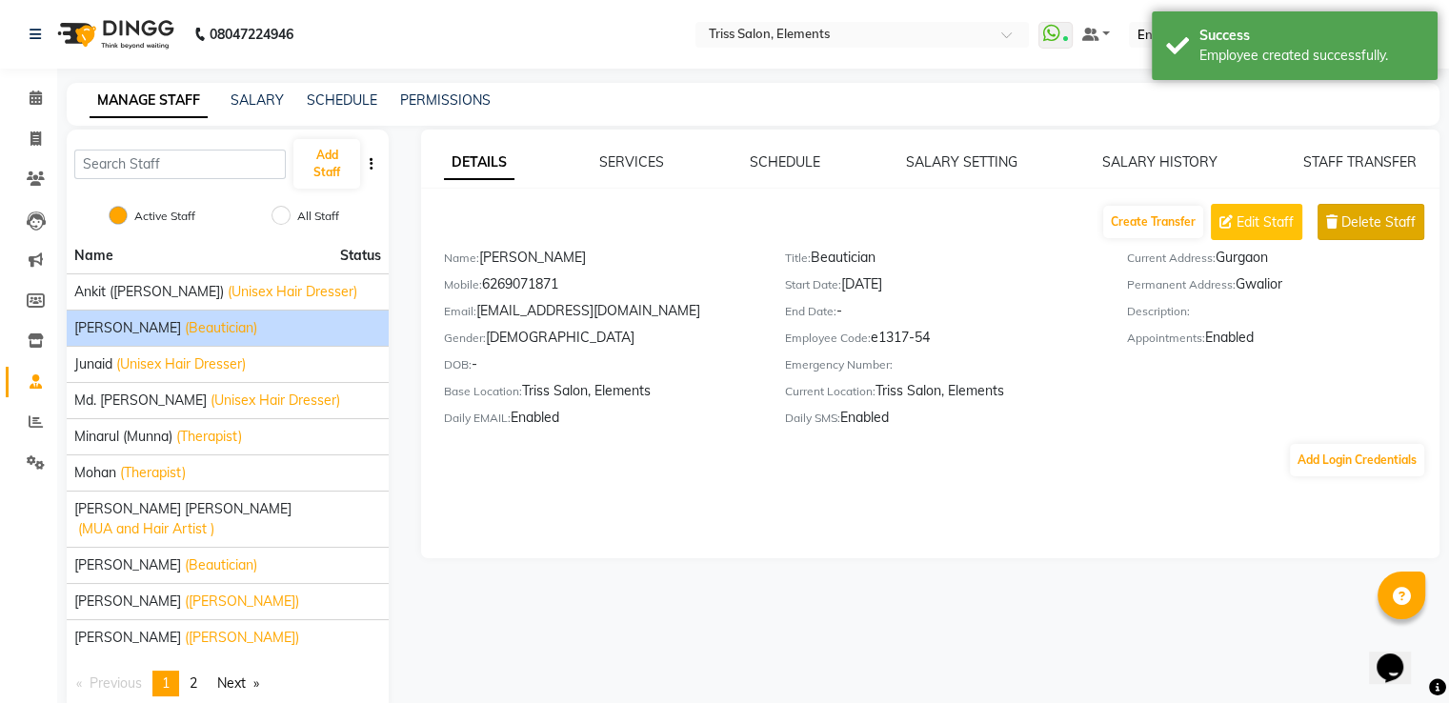
click at [1347, 228] on span "Delete Staff" at bounding box center [1378, 222] width 74 height 20
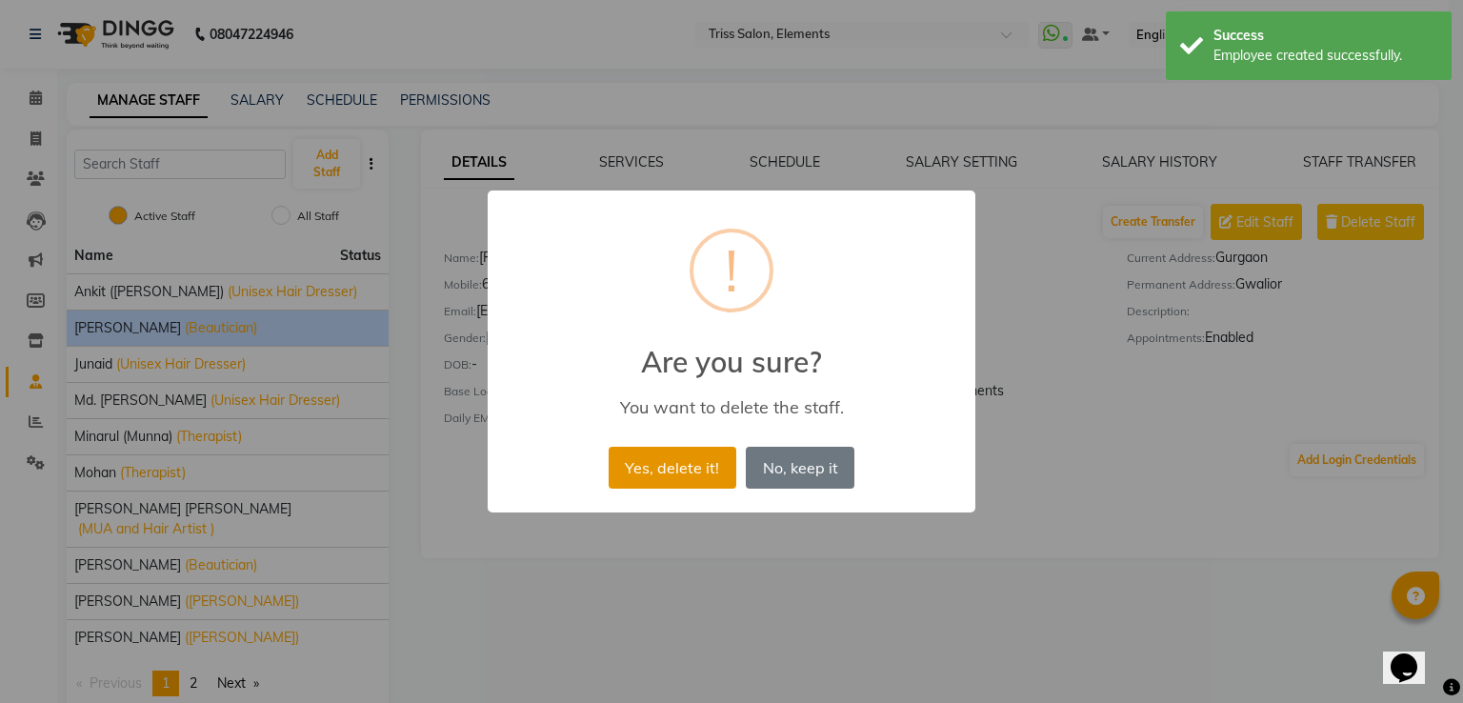
click at [671, 473] on button "Yes, delete it!" at bounding box center [673, 468] width 128 height 42
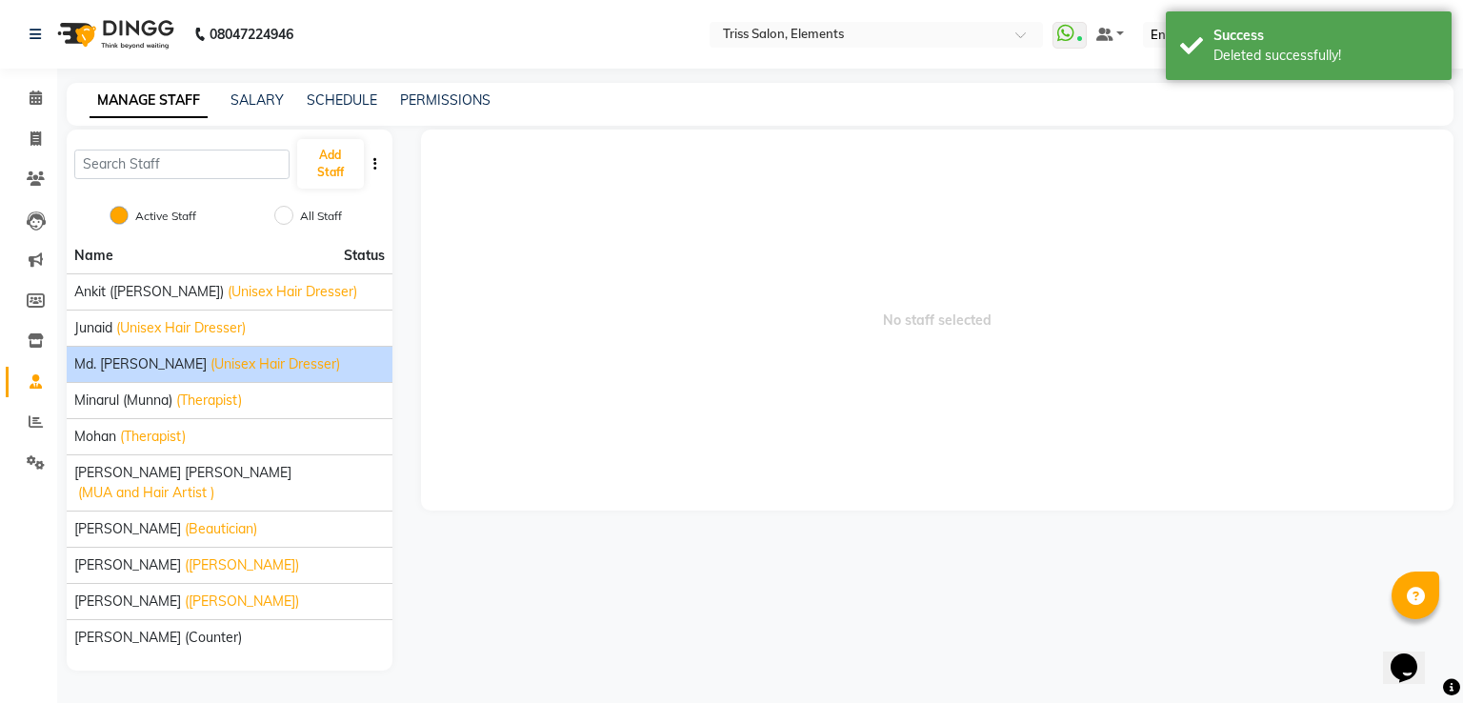
click at [210, 366] on span "(Unisex Hair Dresser)" at bounding box center [275, 364] width 130 height 20
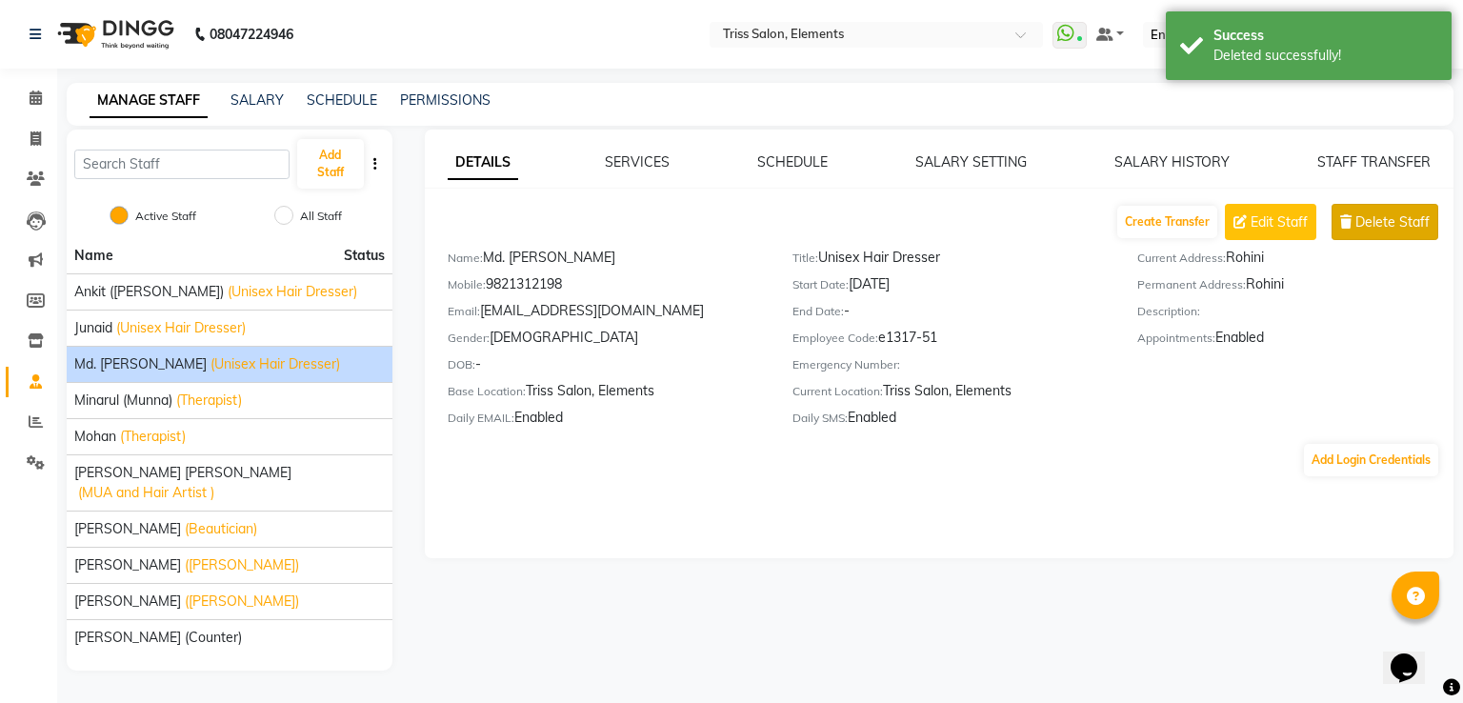
click at [1371, 215] on span "Delete Staff" at bounding box center [1392, 222] width 74 height 20
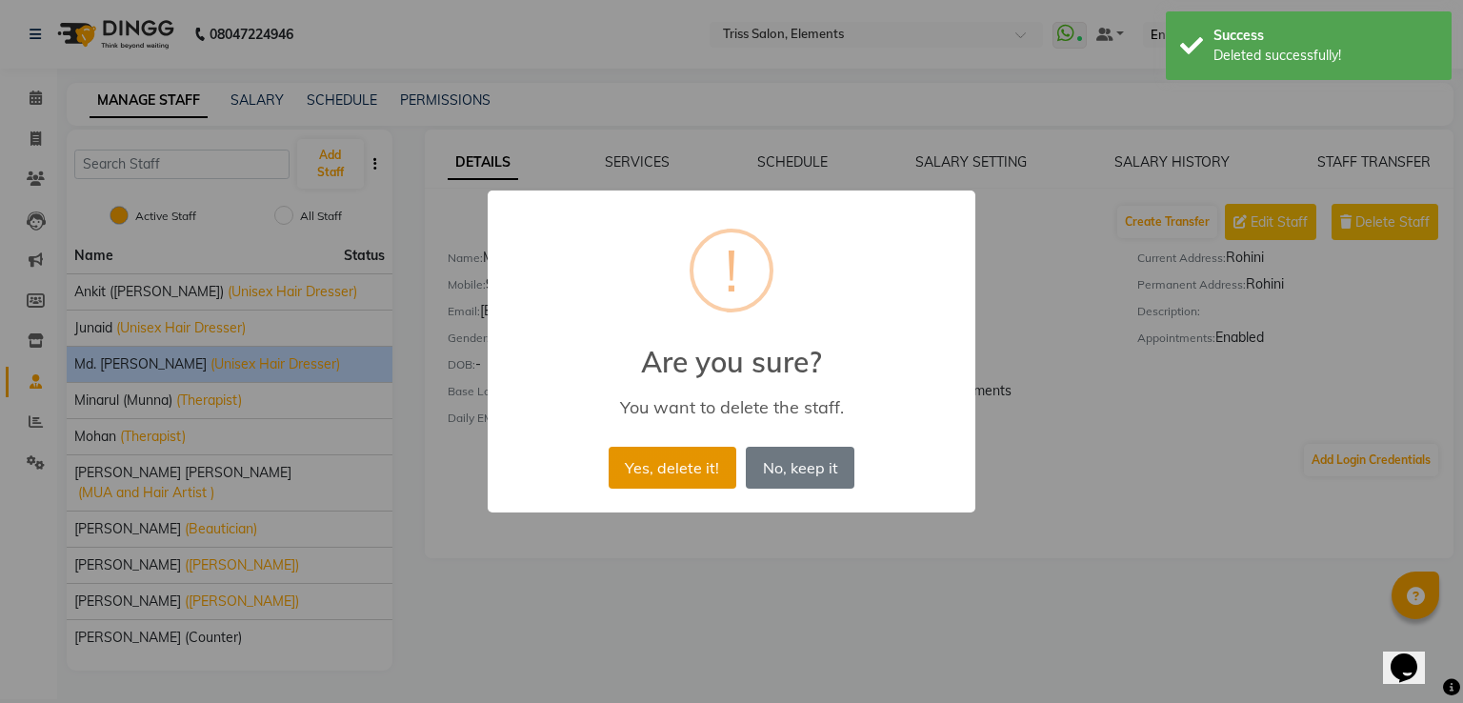
click at [661, 462] on button "Yes, delete it!" at bounding box center [673, 468] width 128 height 42
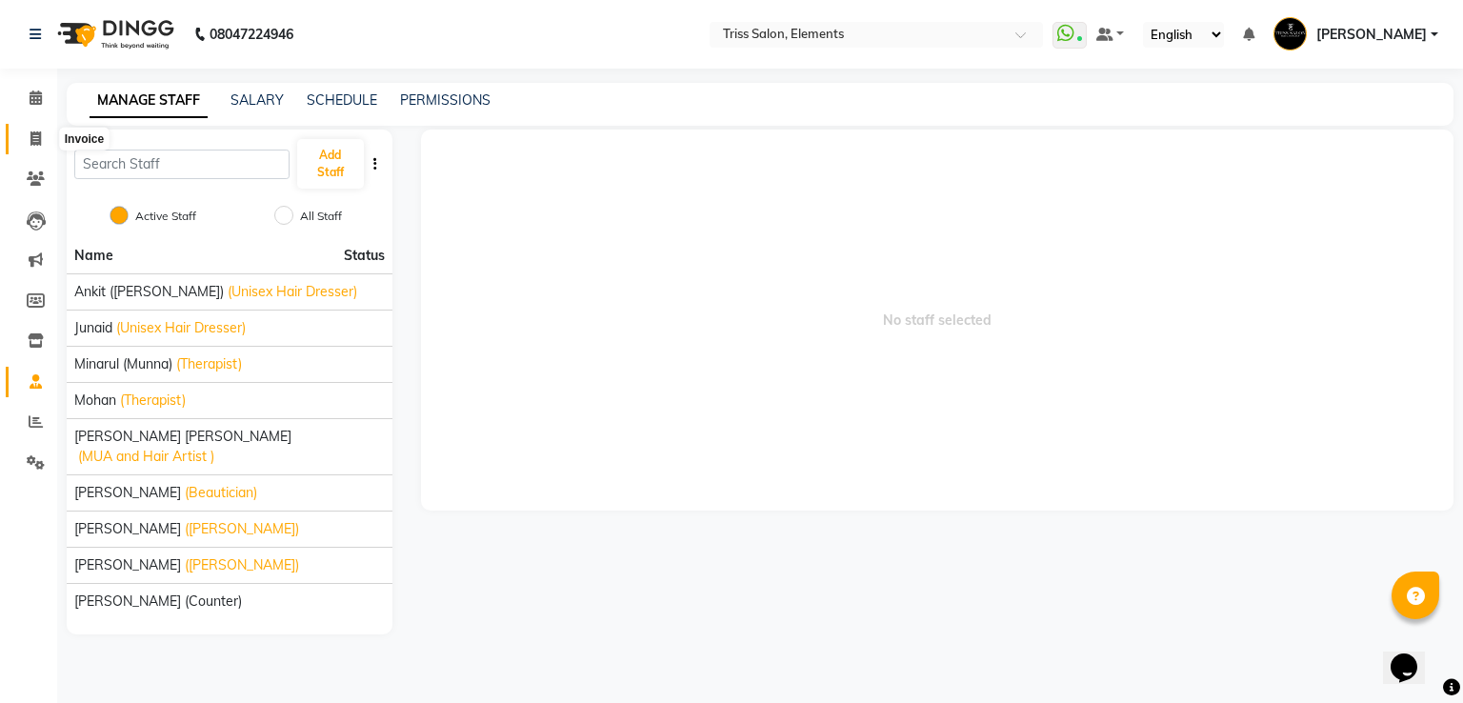
click at [26, 138] on span at bounding box center [35, 140] width 33 height 22
select select "service"
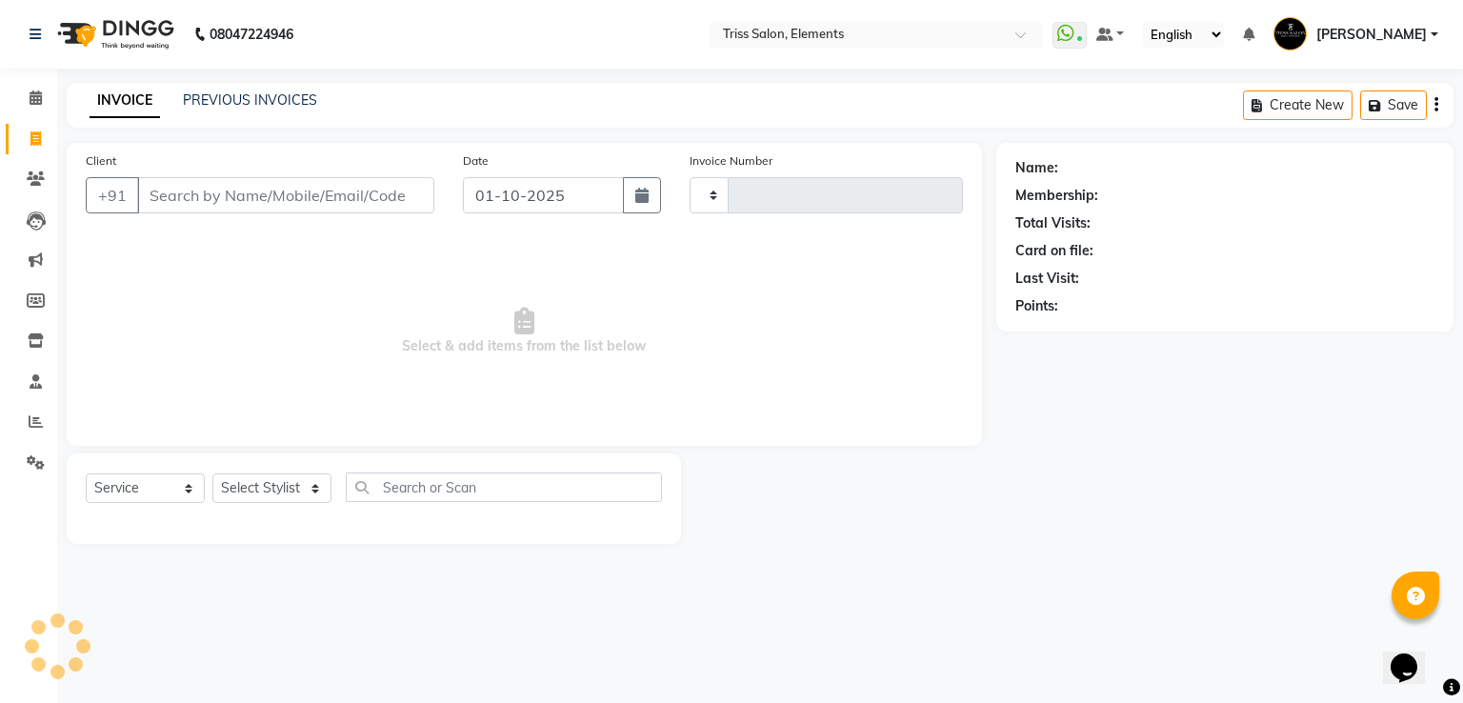
type input "2412"
select select "4303"
click at [154, 21] on img at bounding box center [114, 34] width 130 height 53
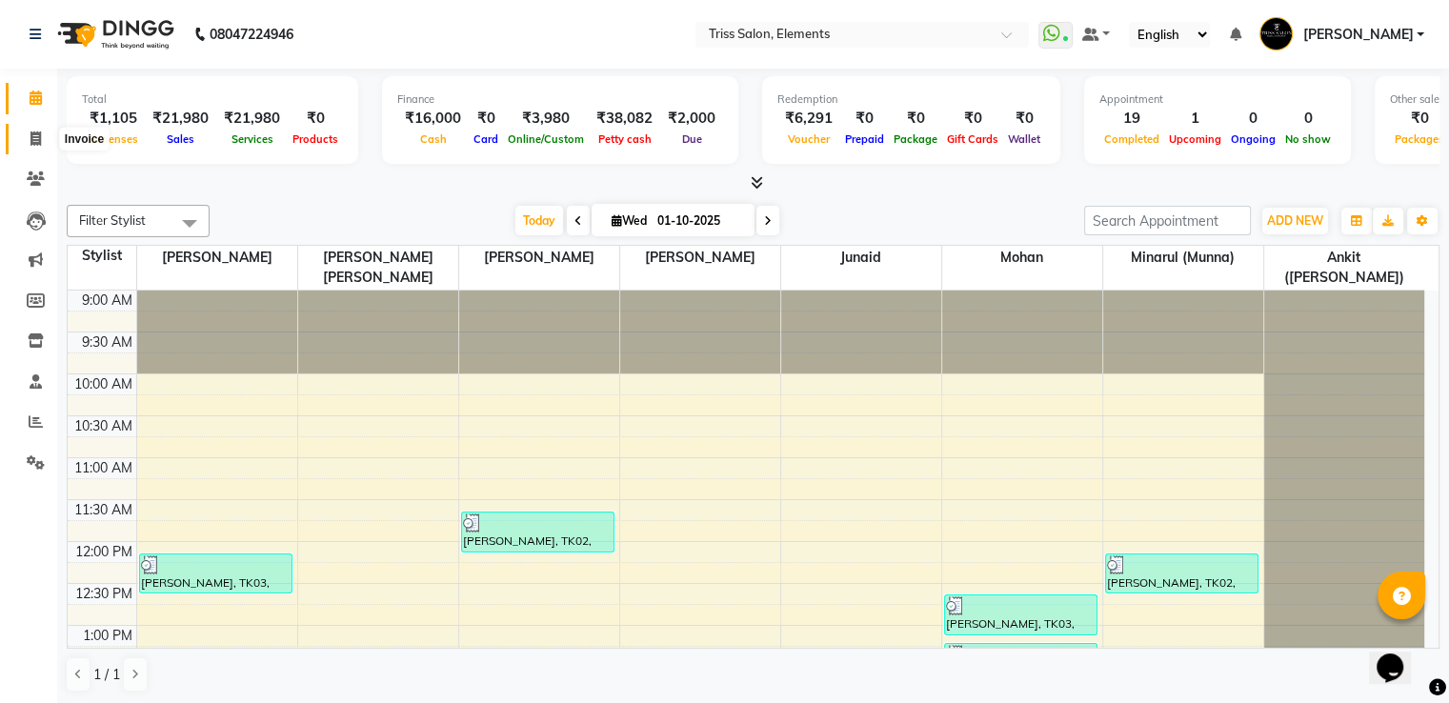
click at [29, 146] on span at bounding box center [35, 140] width 33 height 22
select select "service"
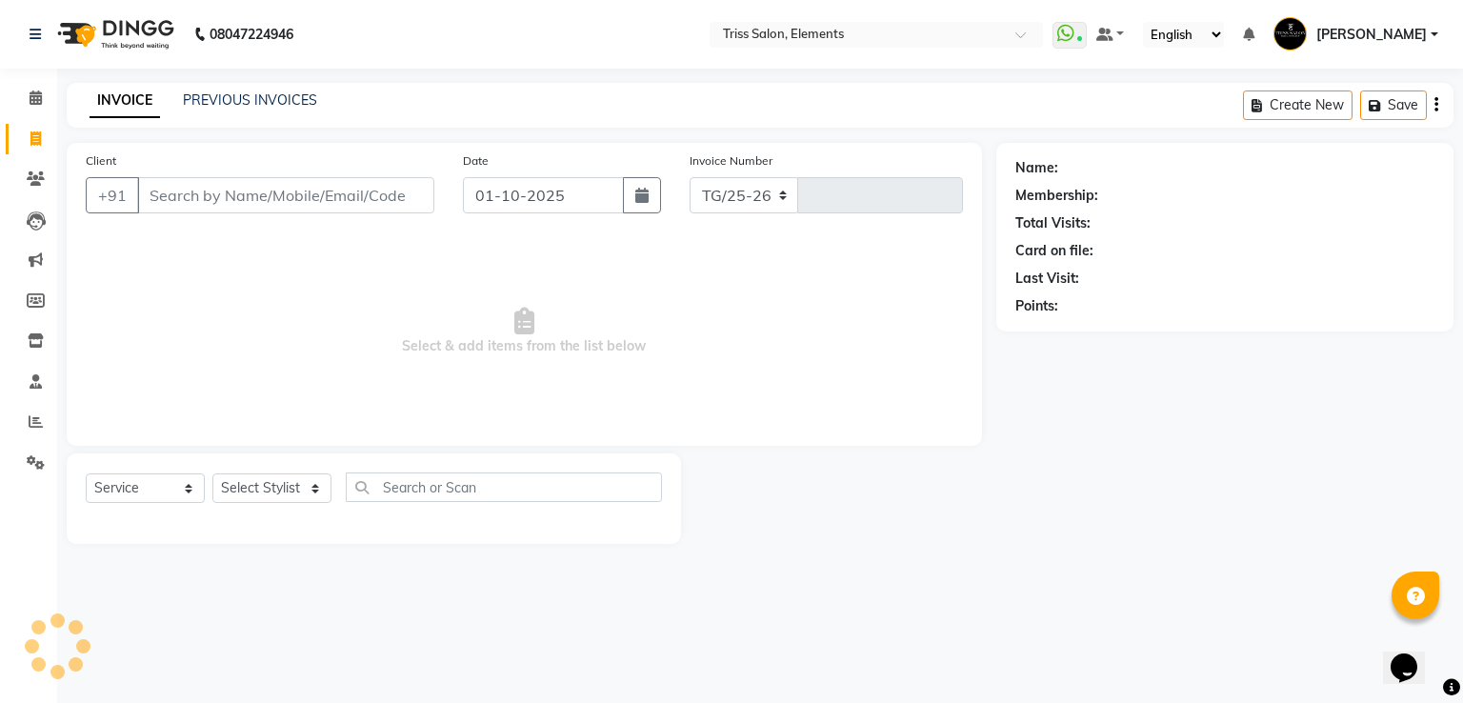
select select "4303"
type input "2412"
click at [132, 35] on img at bounding box center [114, 34] width 130 height 53
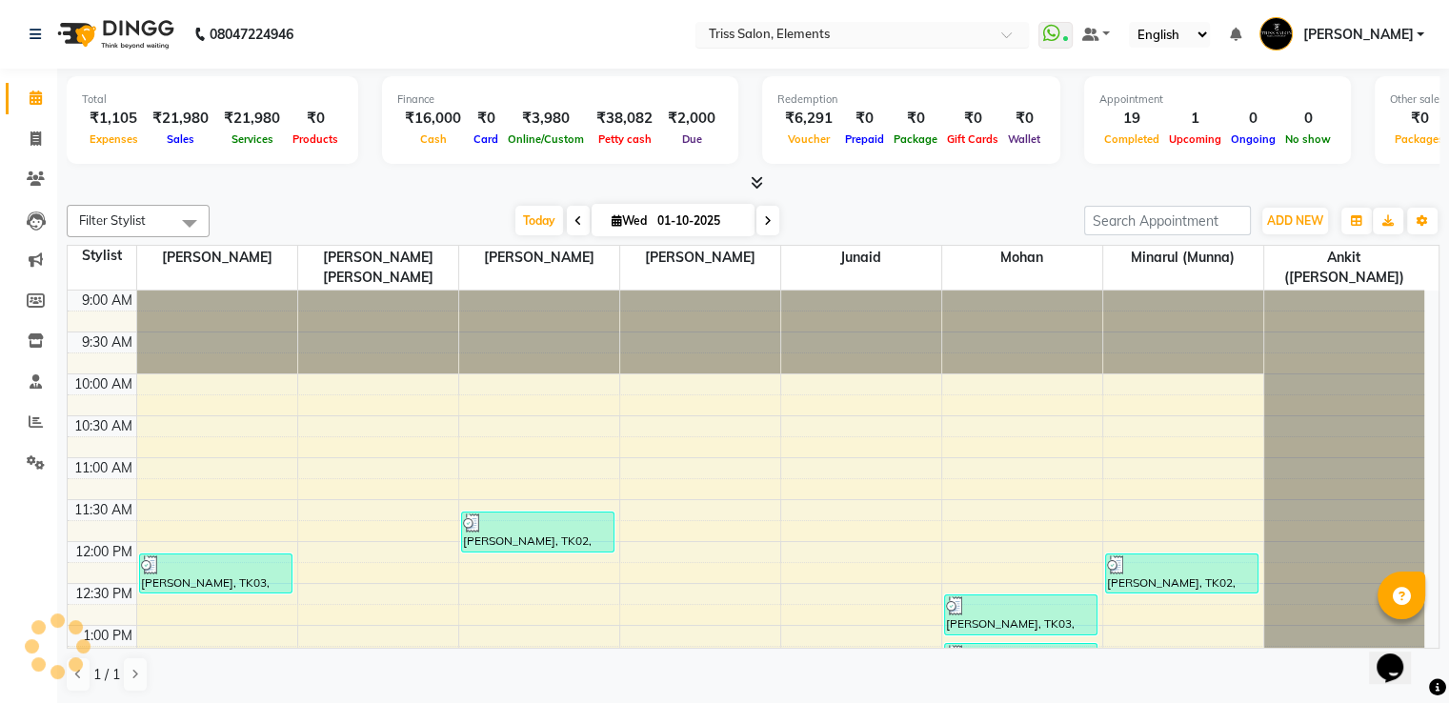
click at [808, 35] on input "text" at bounding box center [843, 36] width 276 height 19
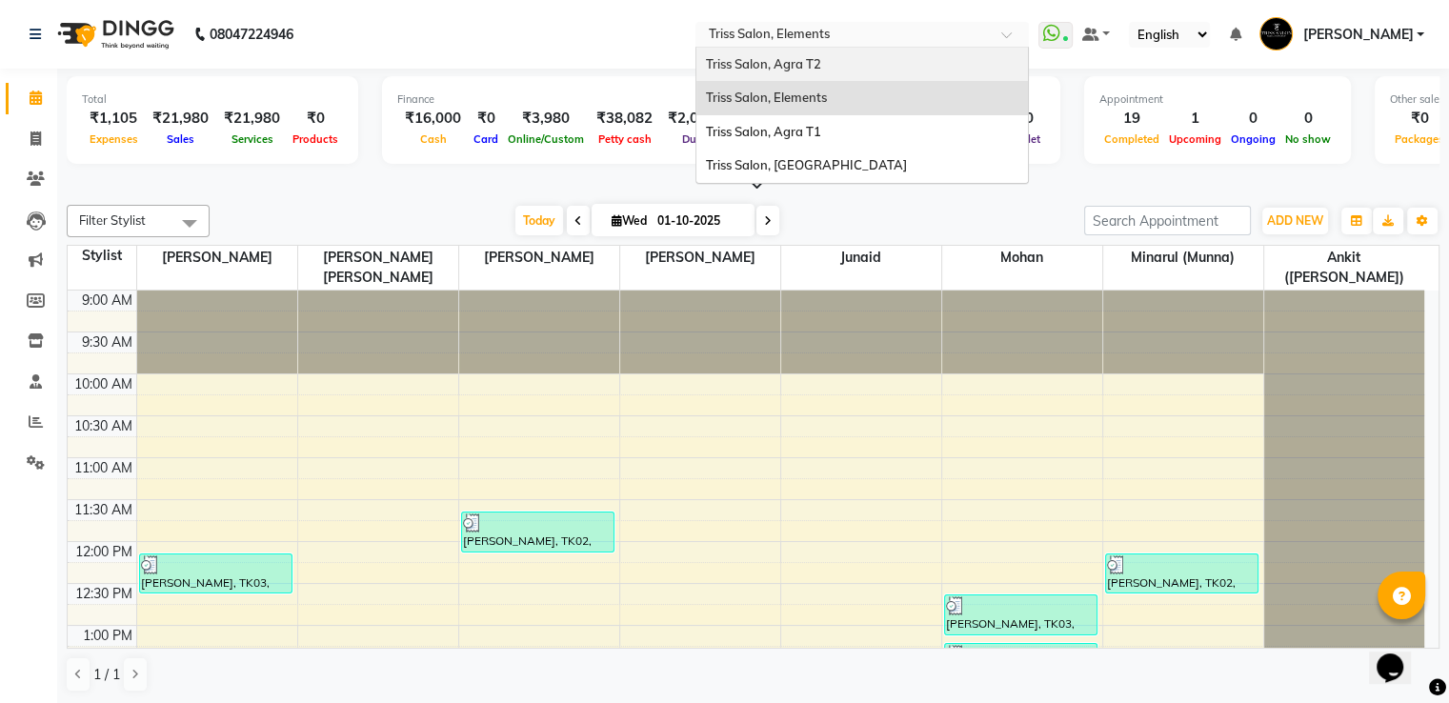
click at [811, 56] on span "Triss Salon, Agra T2" at bounding box center [763, 63] width 115 height 15
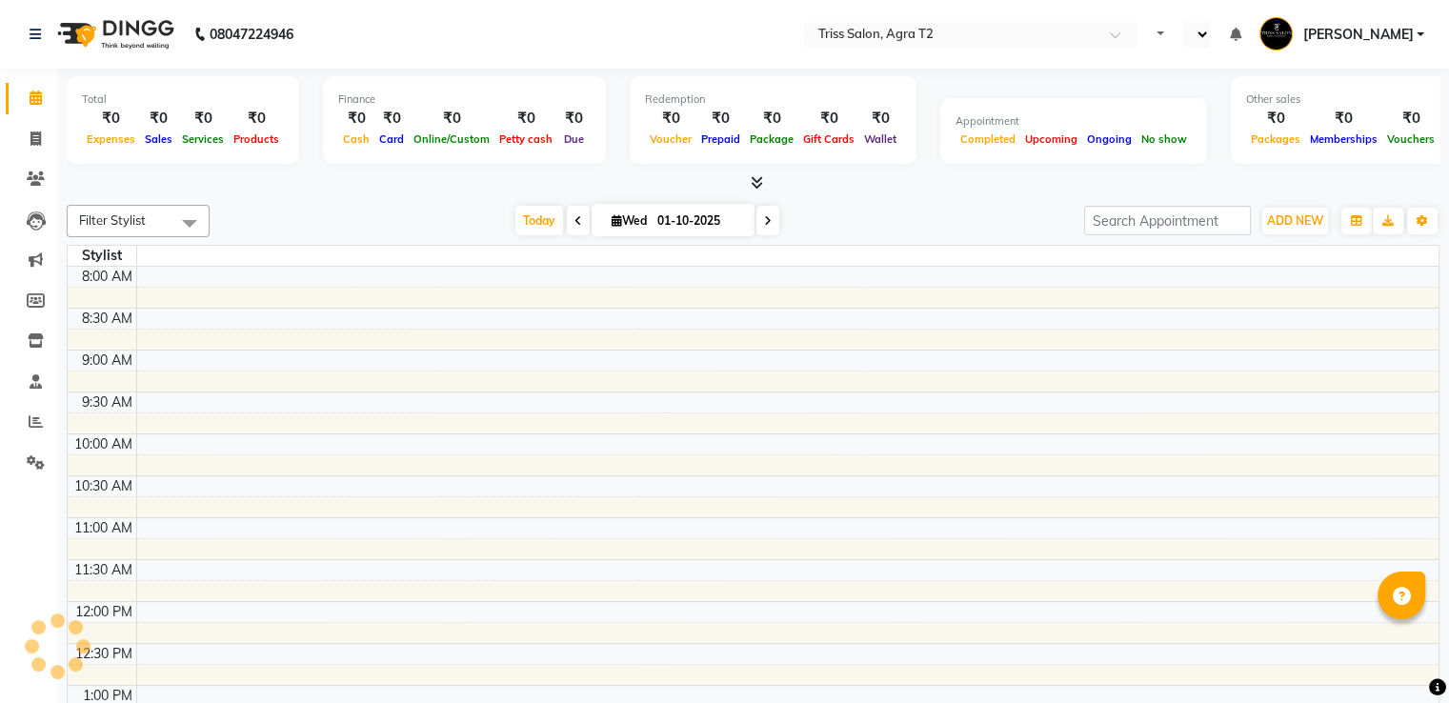
select select "en"
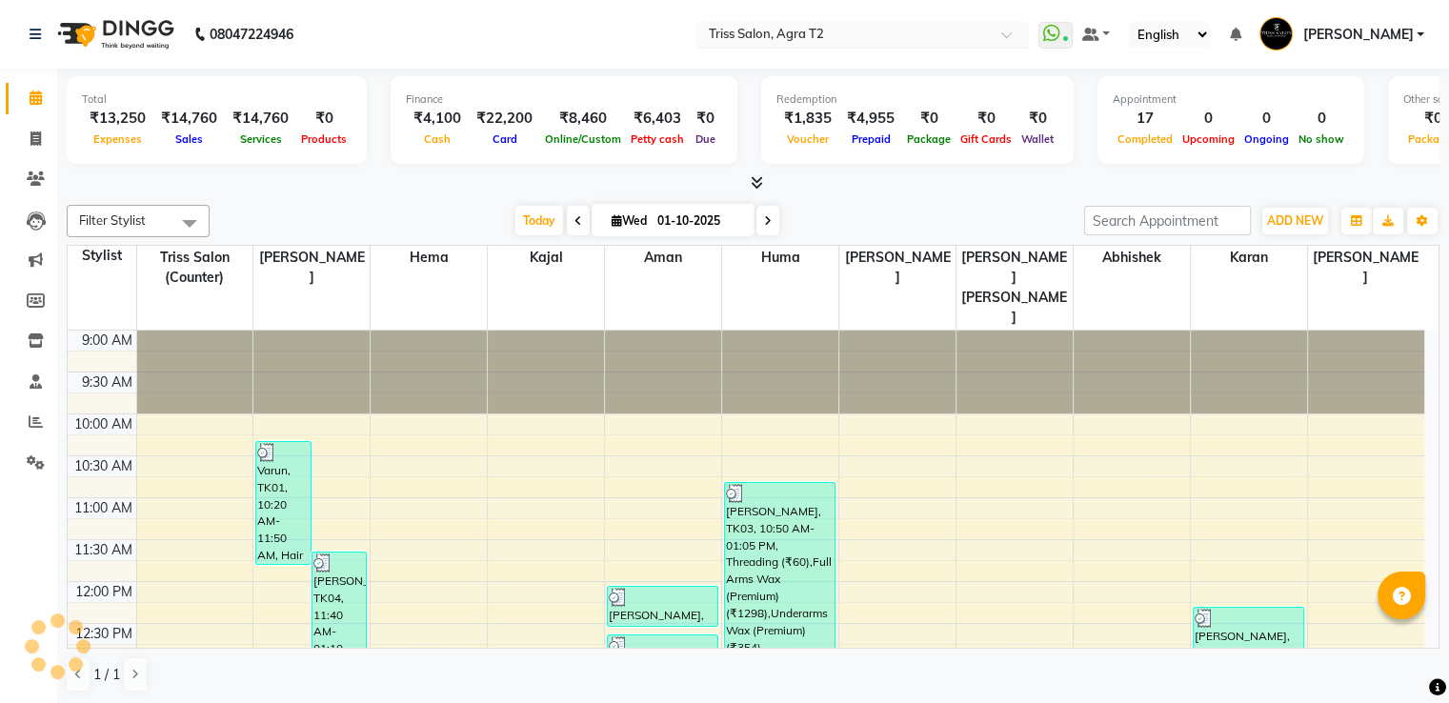
click at [785, 43] on input "text" at bounding box center [843, 36] width 276 height 19
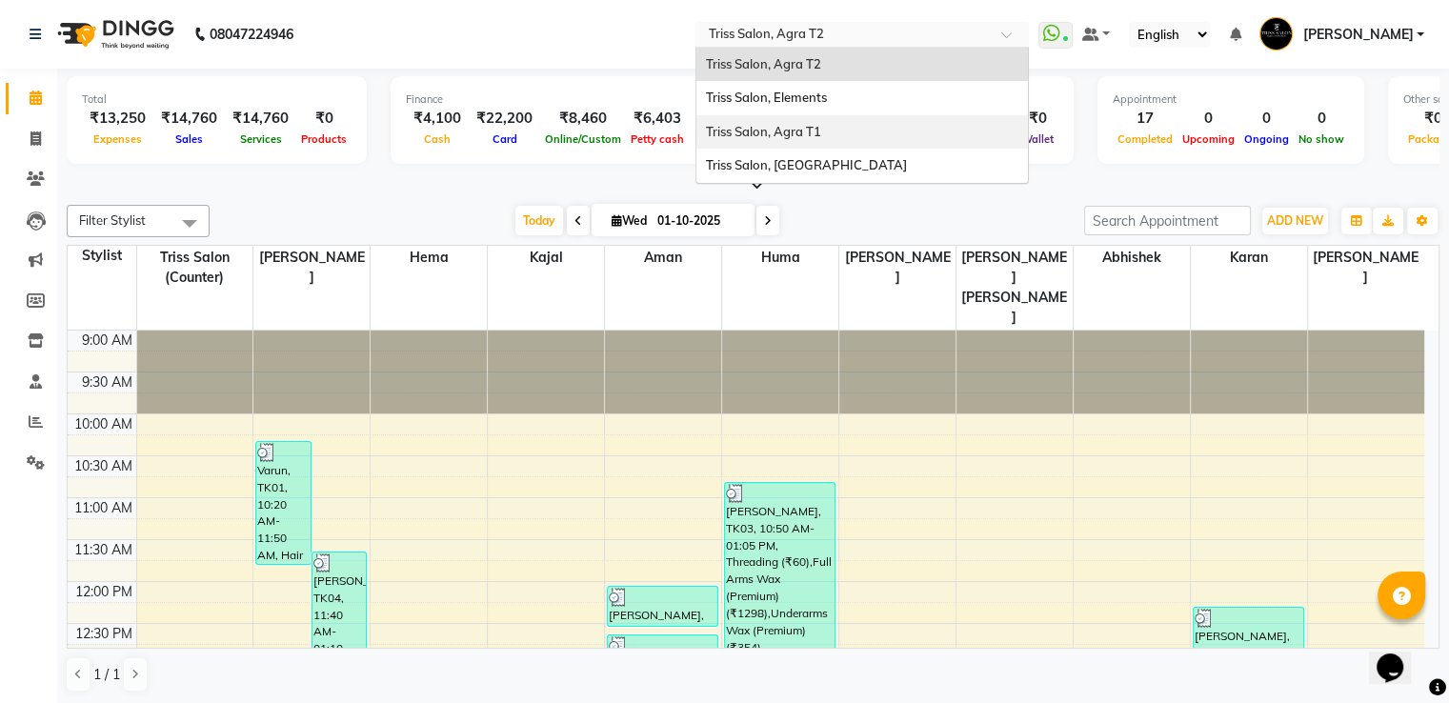
click at [796, 131] on span "Triss Salon, Agra T1" at bounding box center [763, 131] width 115 height 15
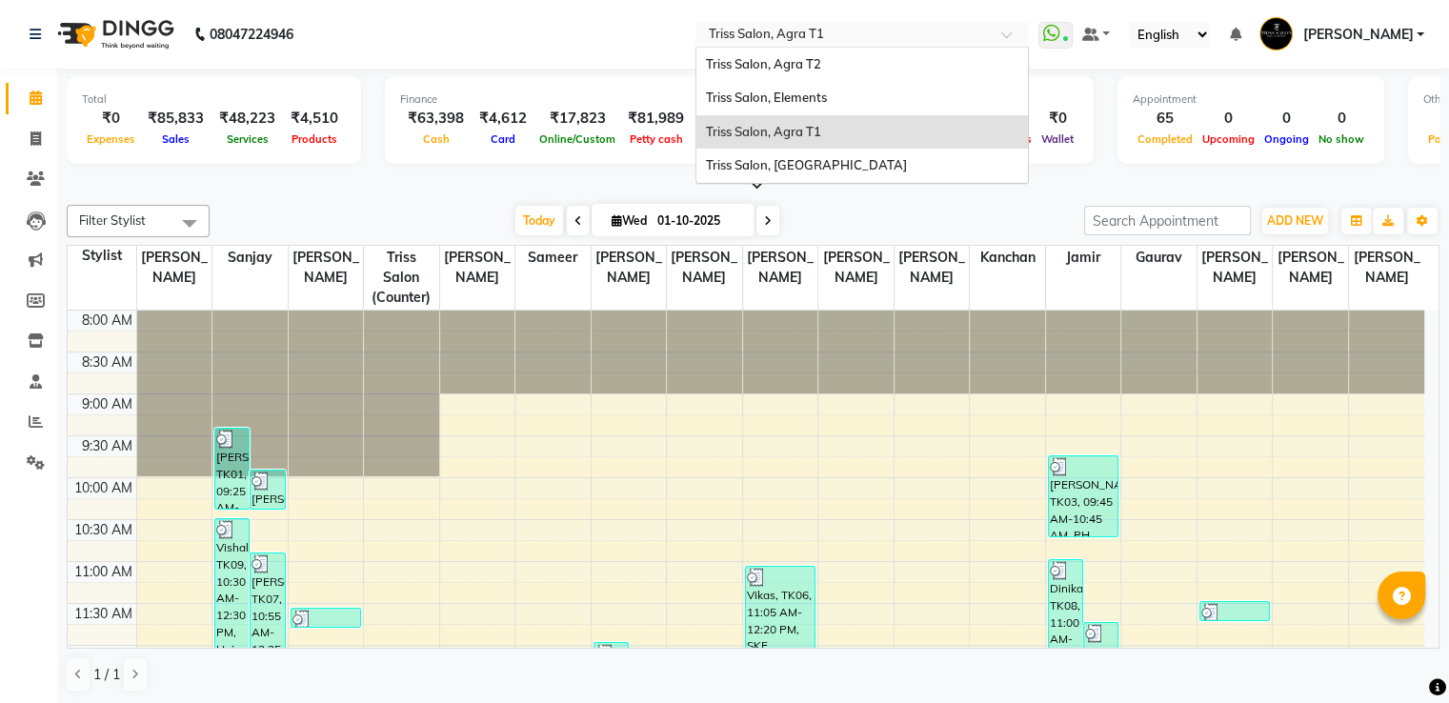
click at [914, 31] on input "text" at bounding box center [843, 36] width 276 height 19
click at [856, 170] on span "Triss Salon, [GEOGRAPHIC_DATA]" at bounding box center [806, 164] width 201 height 15
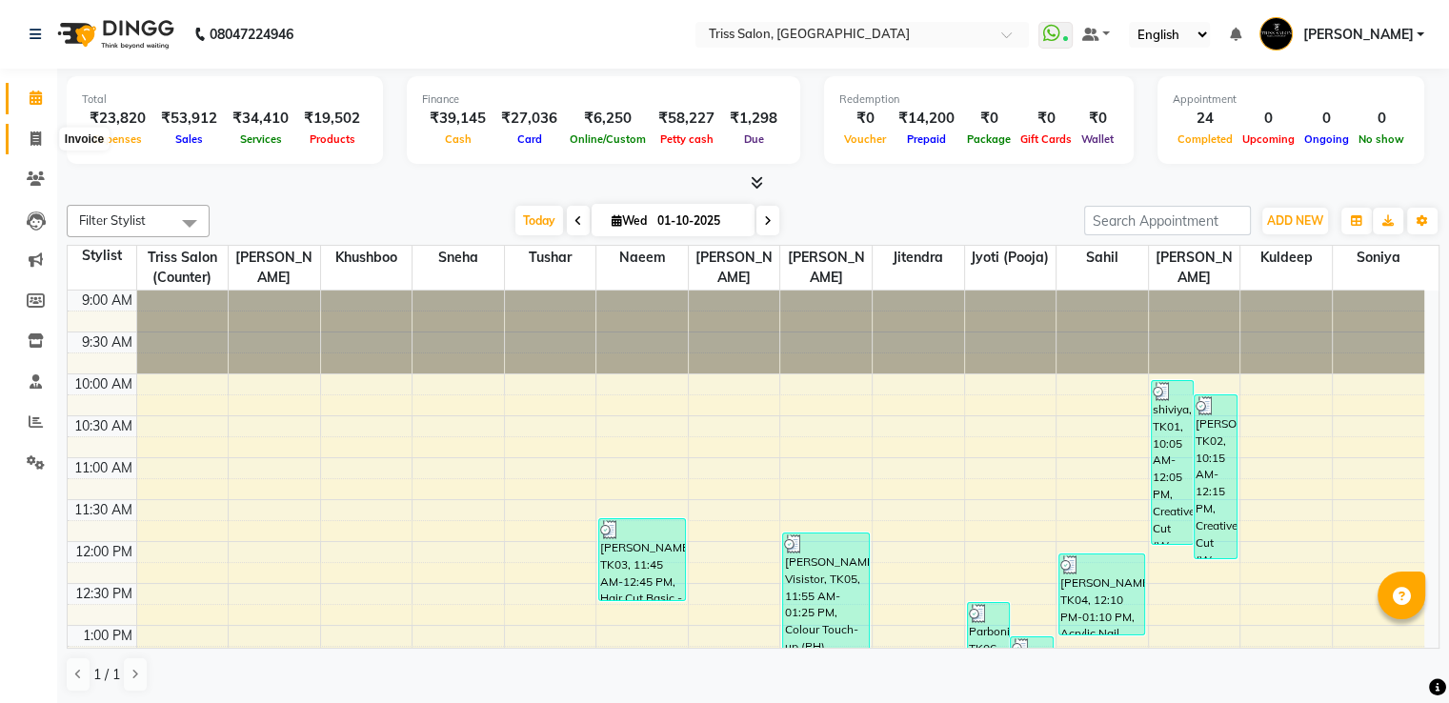
click at [34, 134] on icon at bounding box center [35, 138] width 10 height 14
select select "service"
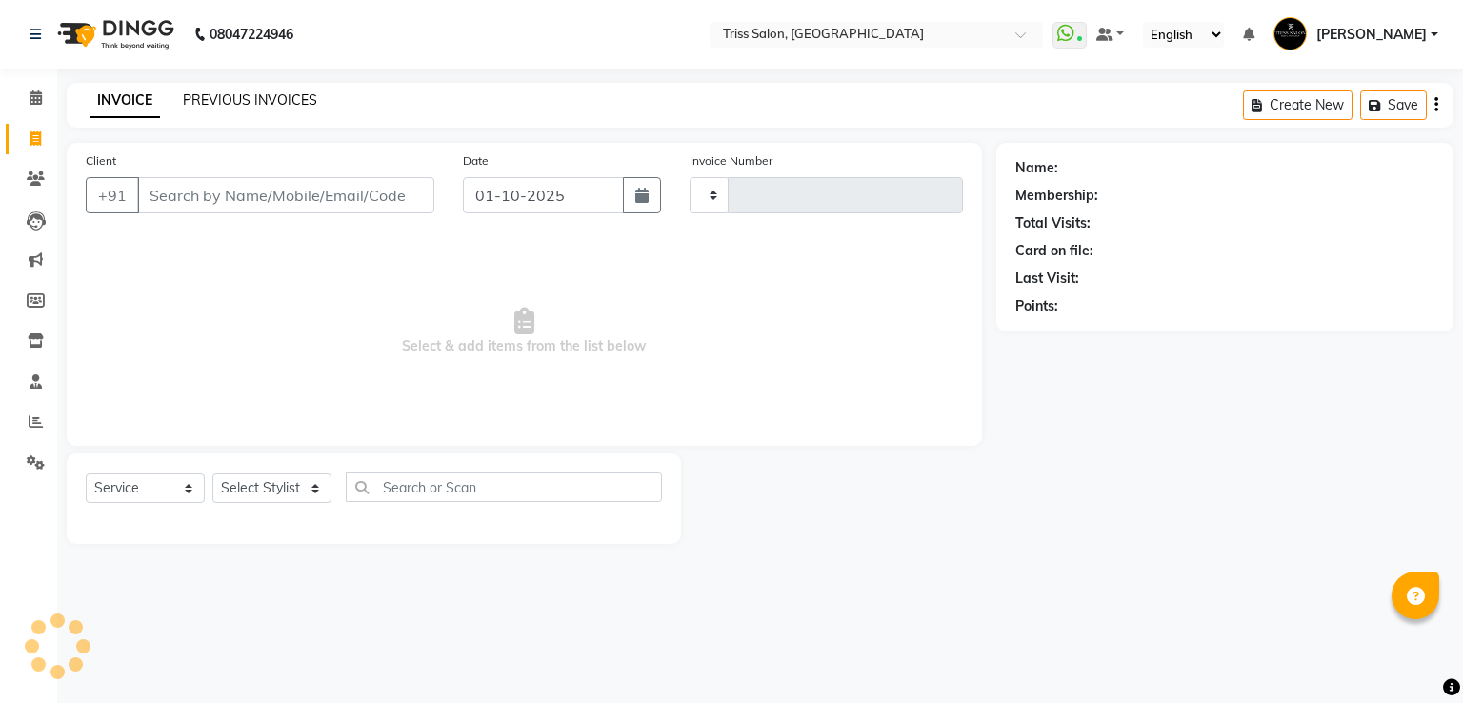
type input "1932"
select select "4304"
click at [230, 100] on link "PREVIOUS INVOICES" at bounding box center [250, 99] width 134 height 17
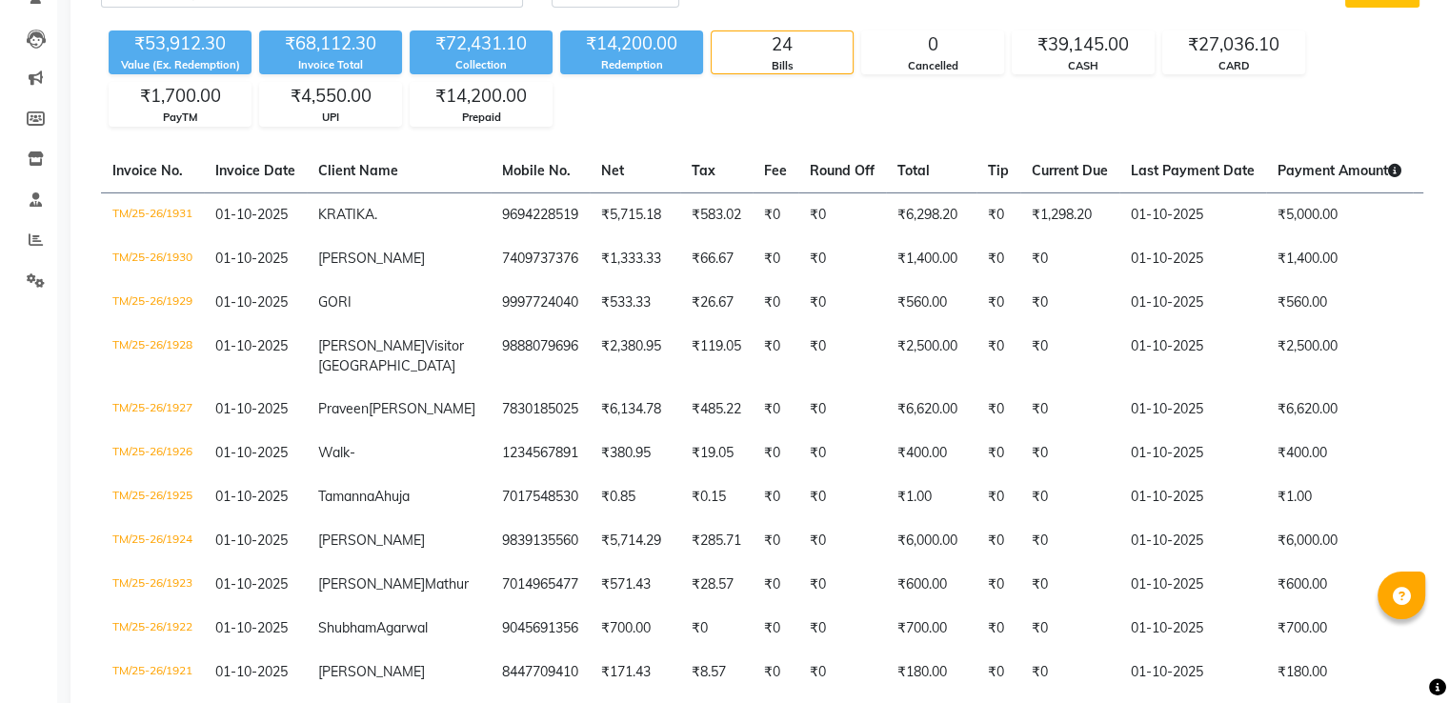
scroll to position [175, 0]
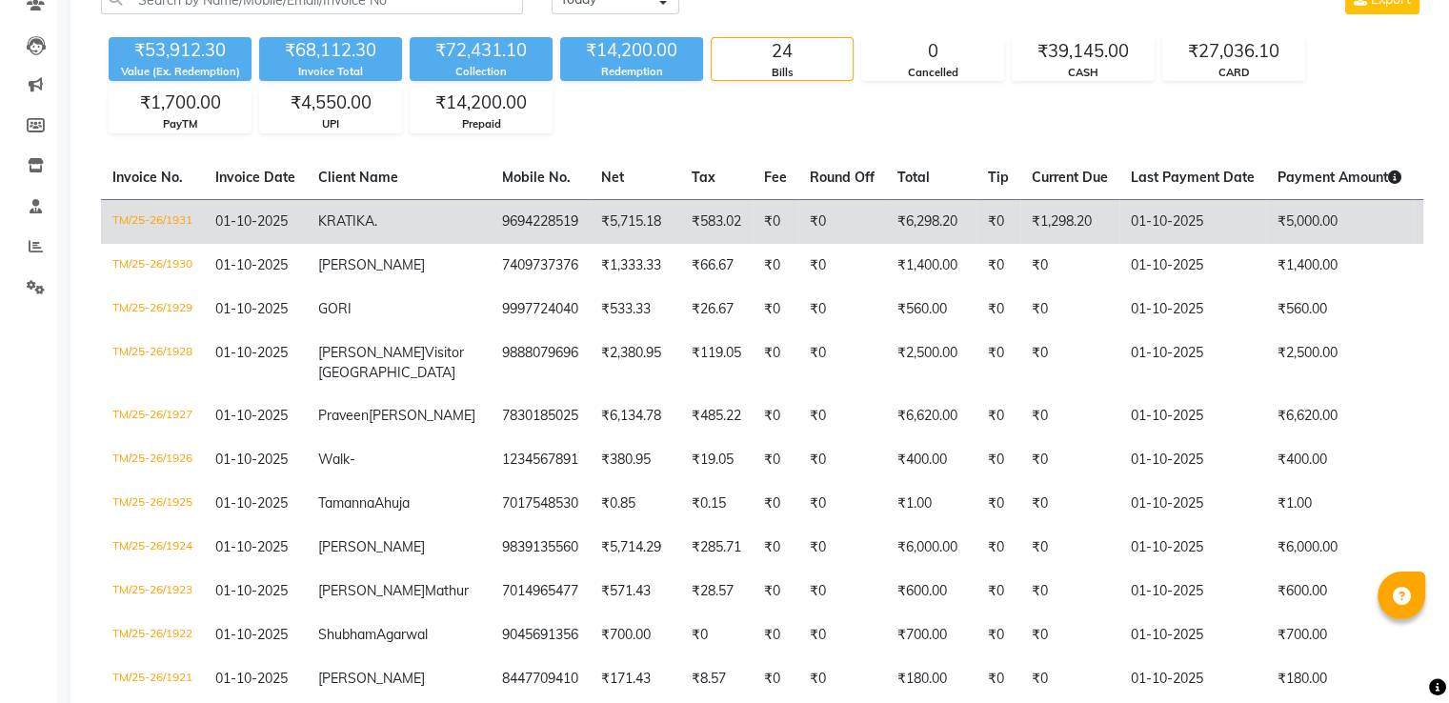
click at [798, 215] on td "₹0" at bounding box center [842, 221] width 88 height 45
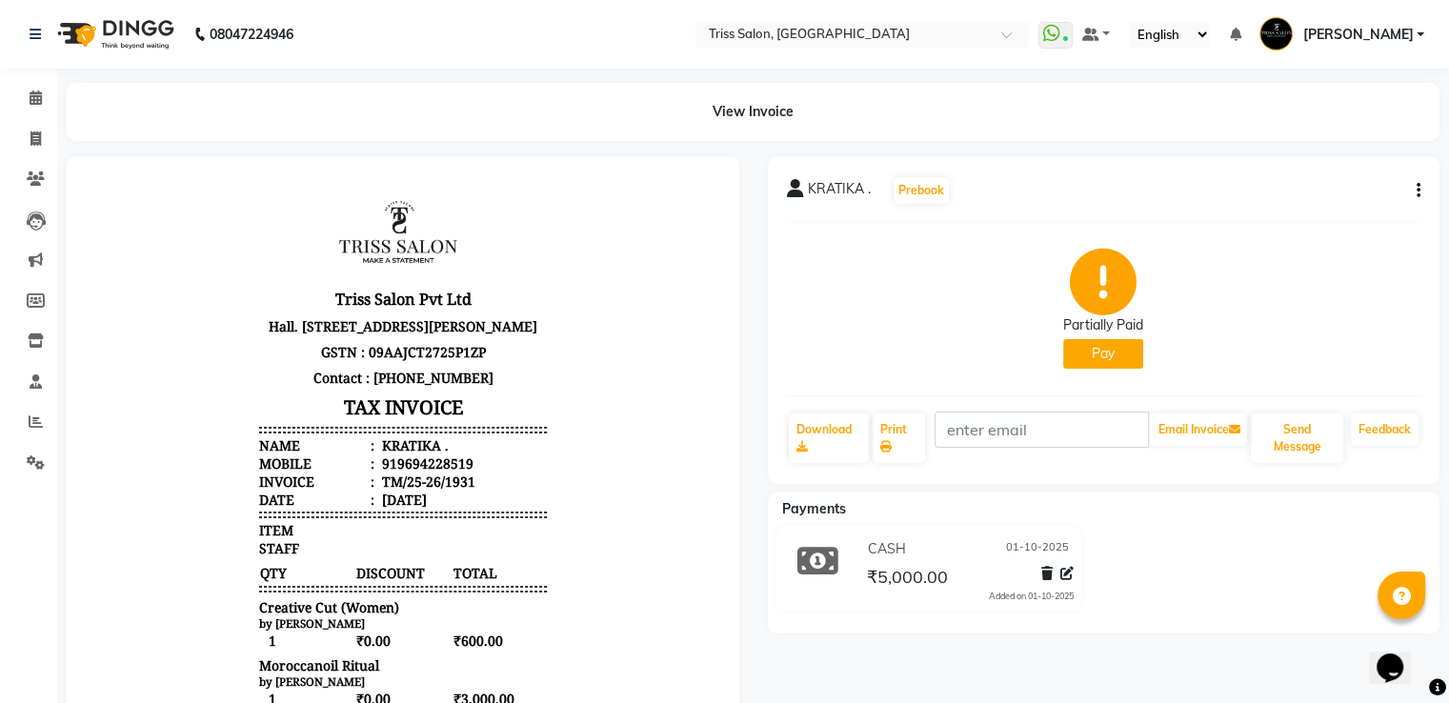
click at [145, 37] on img at bounding box center [114, 34] width 130 height 53
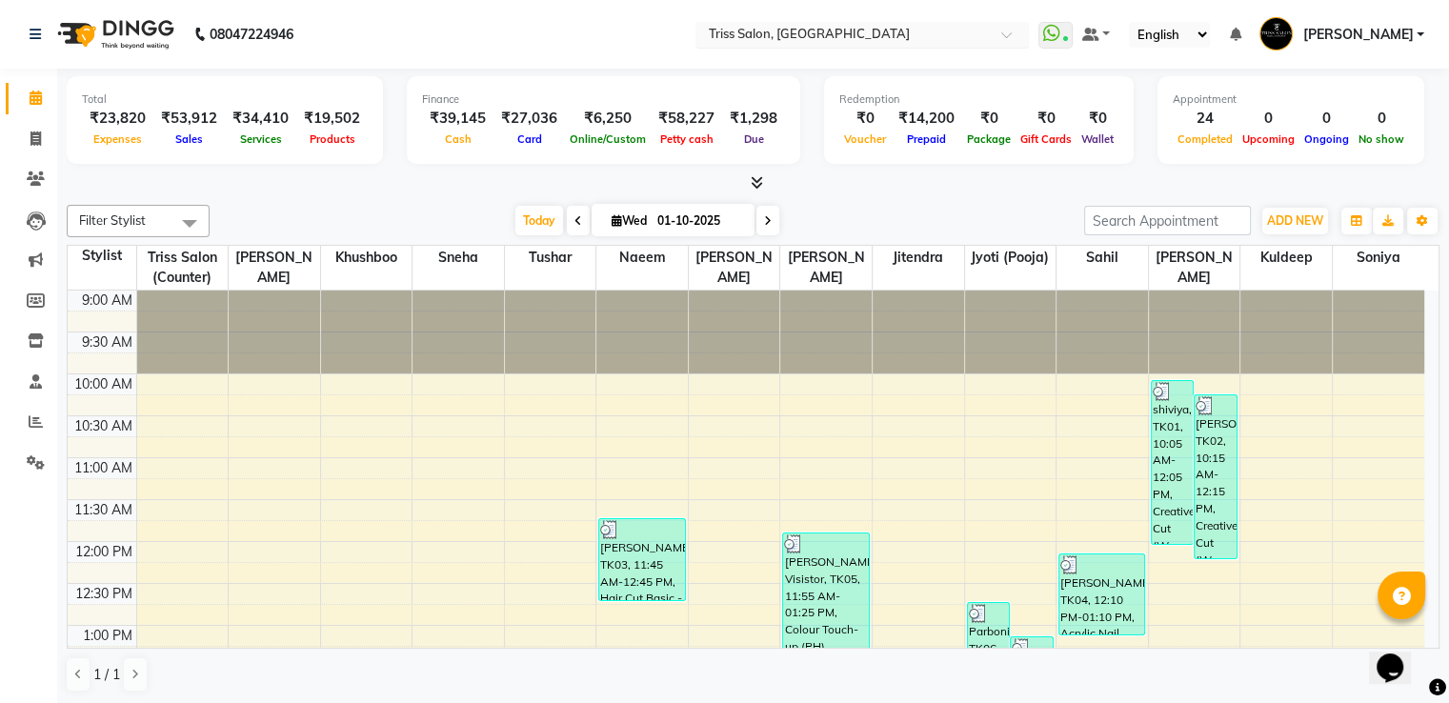
click at [814, 28] on input "text" at bounding box center [843, 36] width 276 height 19
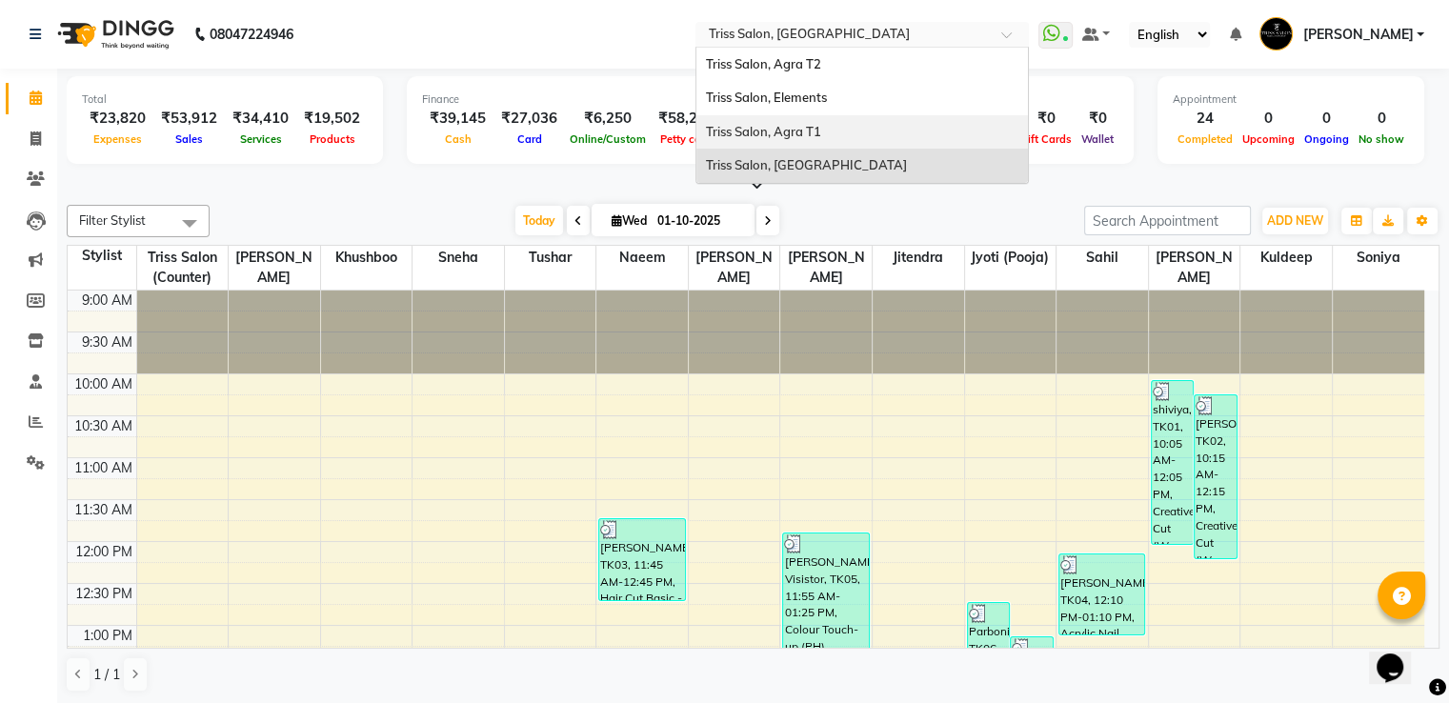
click at [819, 127] on span "Triss Salon, Agra T1" at bounding box center [763, 131] width 115 height 15
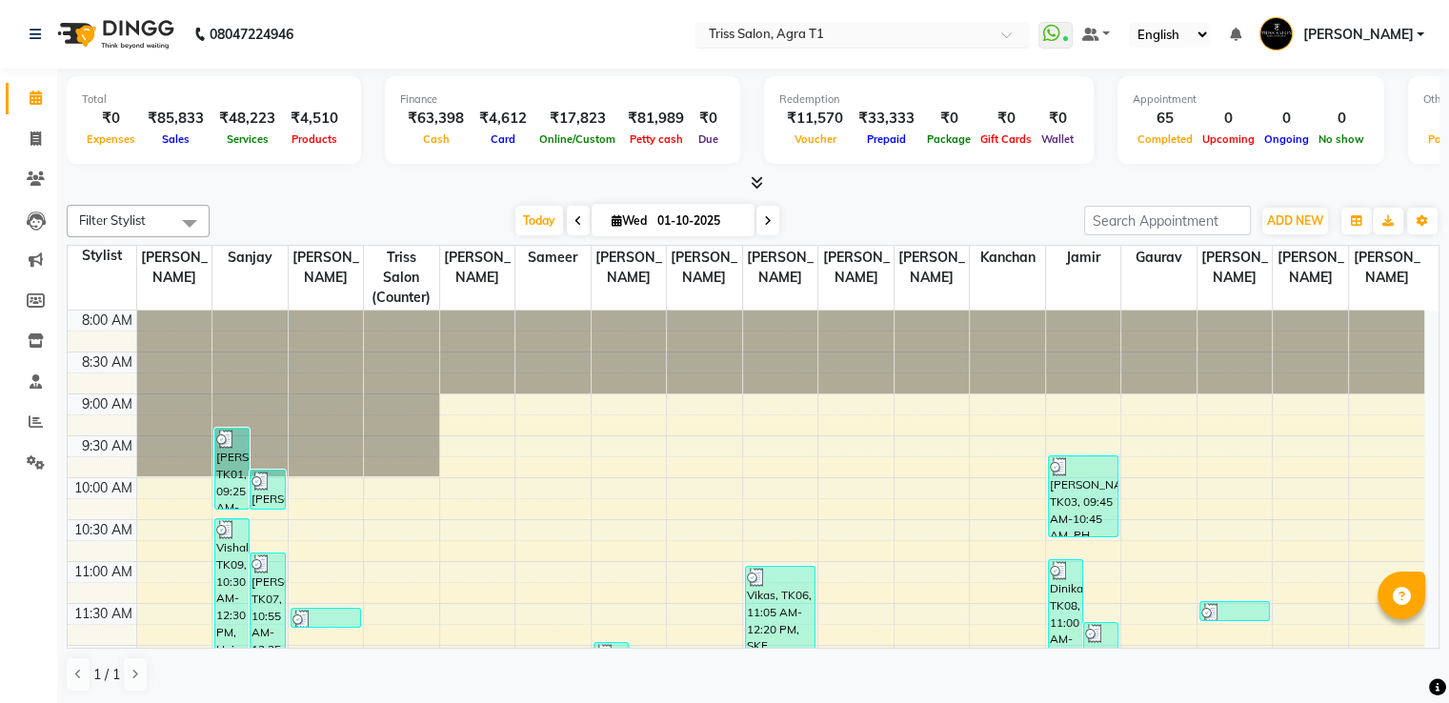
click at [839, 32] on input "text" at bounding box center [843, 36] width 276 height 19
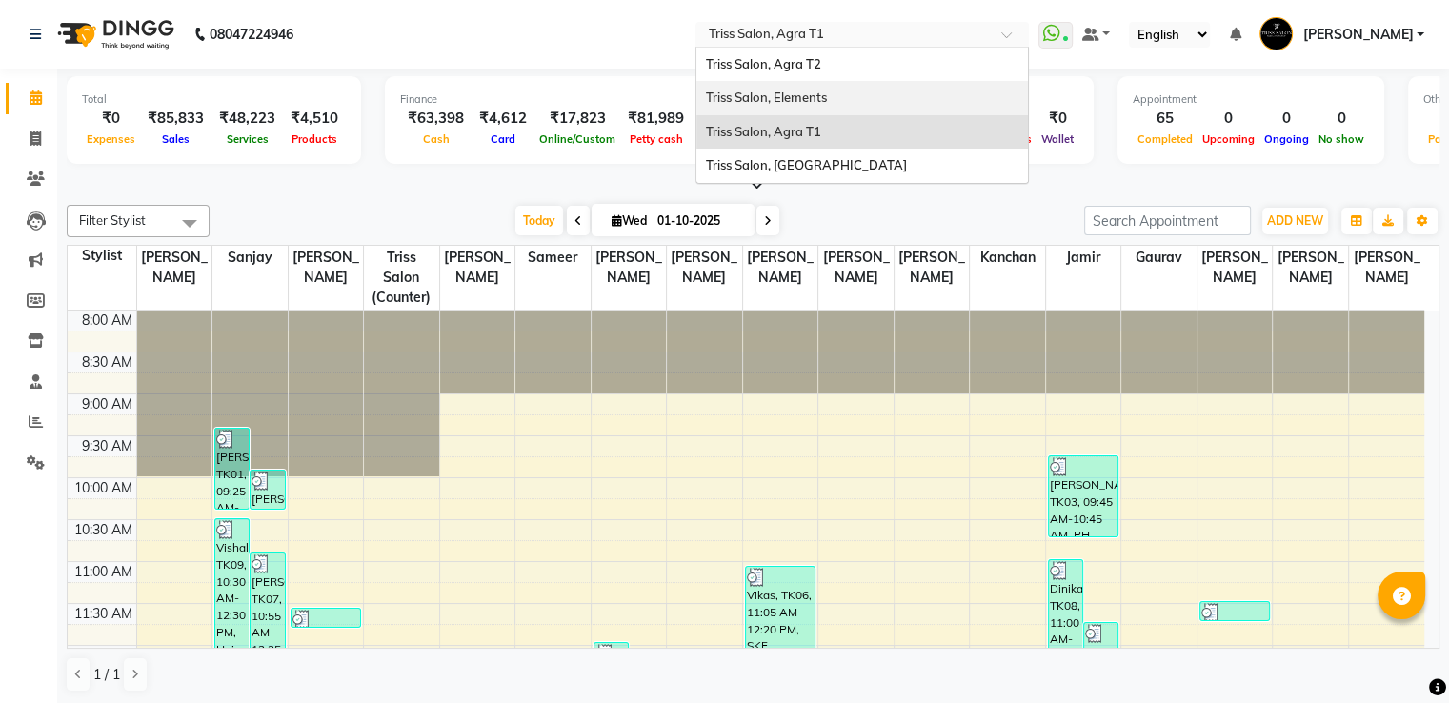
click at [819, 100] on span "Triss Salon, Elements" at bounding box center [766, 97] width 121 height 15
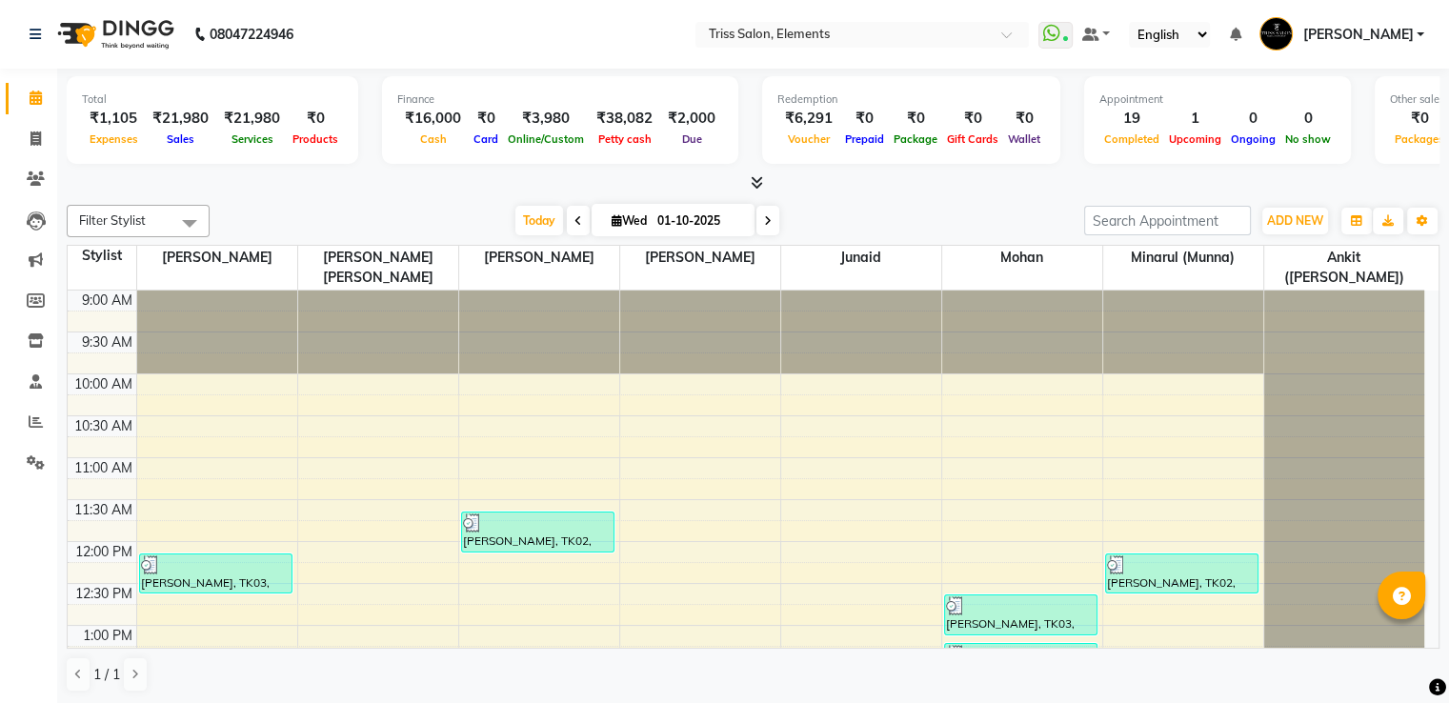
click at [125, 35] on img at bounding box center [114, 34] width 130 height 53
click at [22, 149] on span at bounding box center [35, 140] width 33 height 22
select select "service"
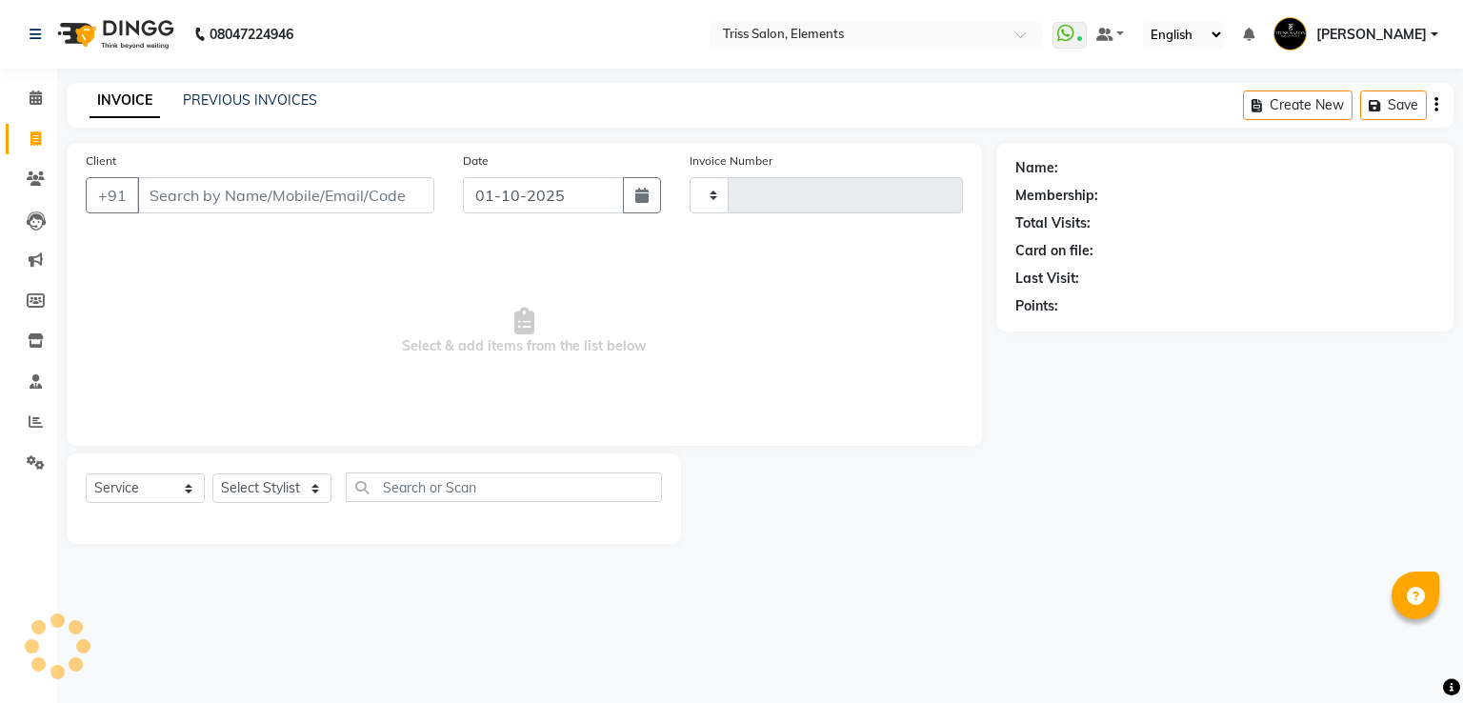
type input "2412"
select select "4303"
click at [128, 50] on img at bounding box center [114, 34] width 130 height 53
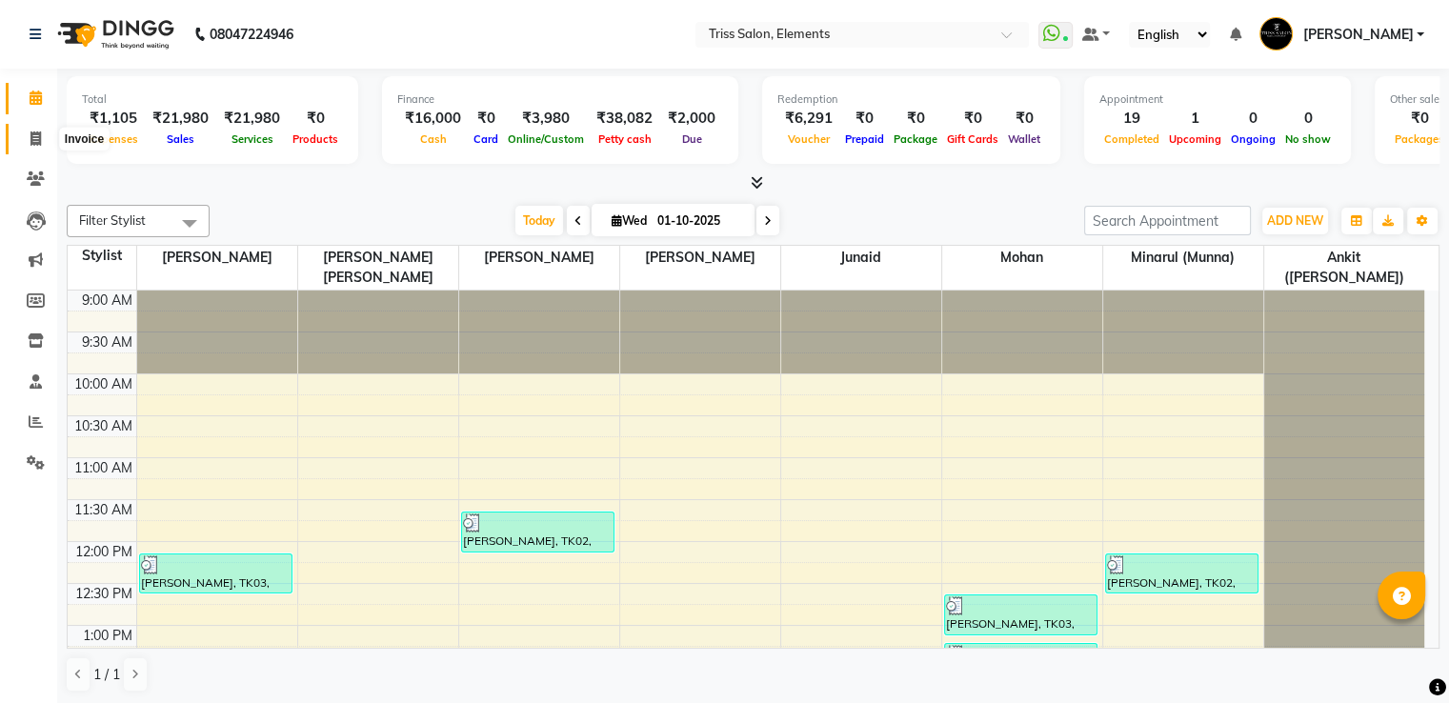
click at [34, 138] on icon at bounding box center [35, 138] width 10 height 14
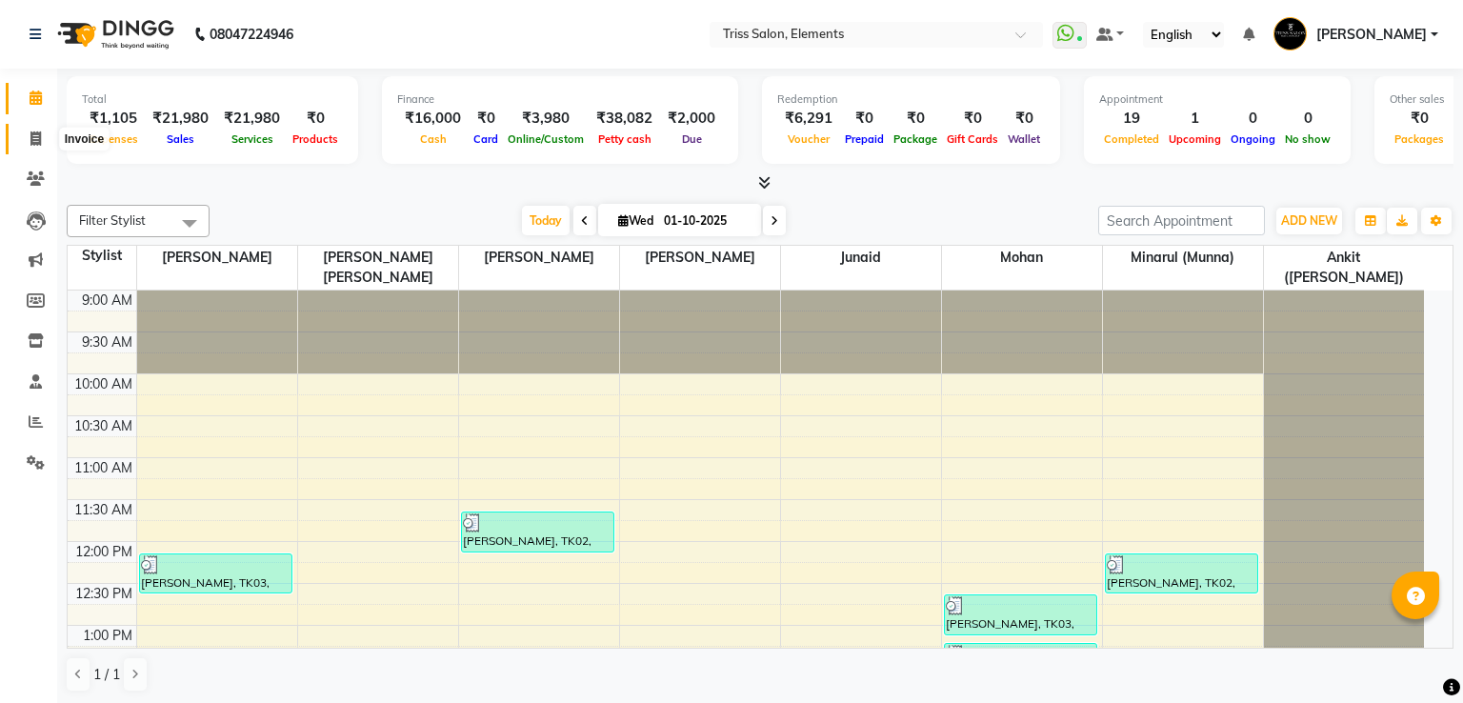
select select "service"
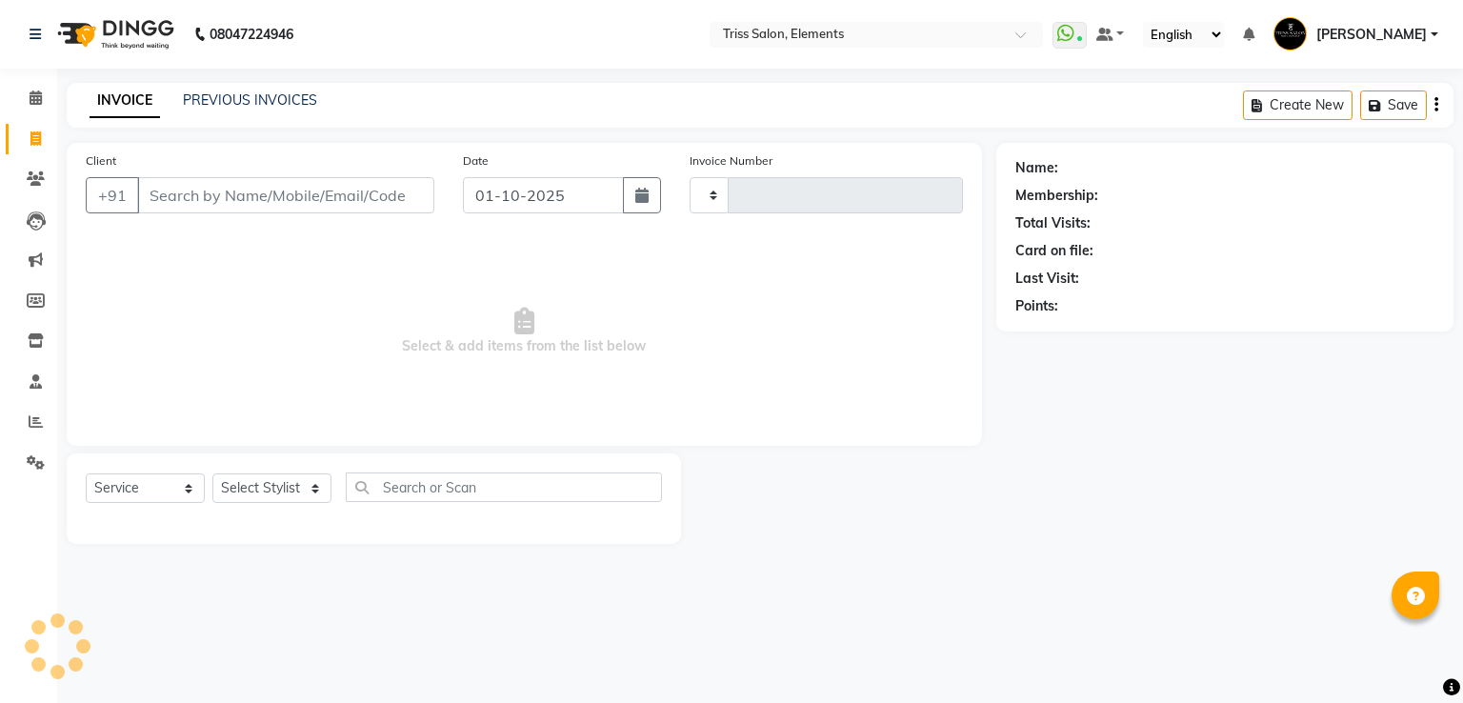
type input "2412"
select select "4303"
click at [138, 42] on img at bounding box center [114, 34] width 130 height 53
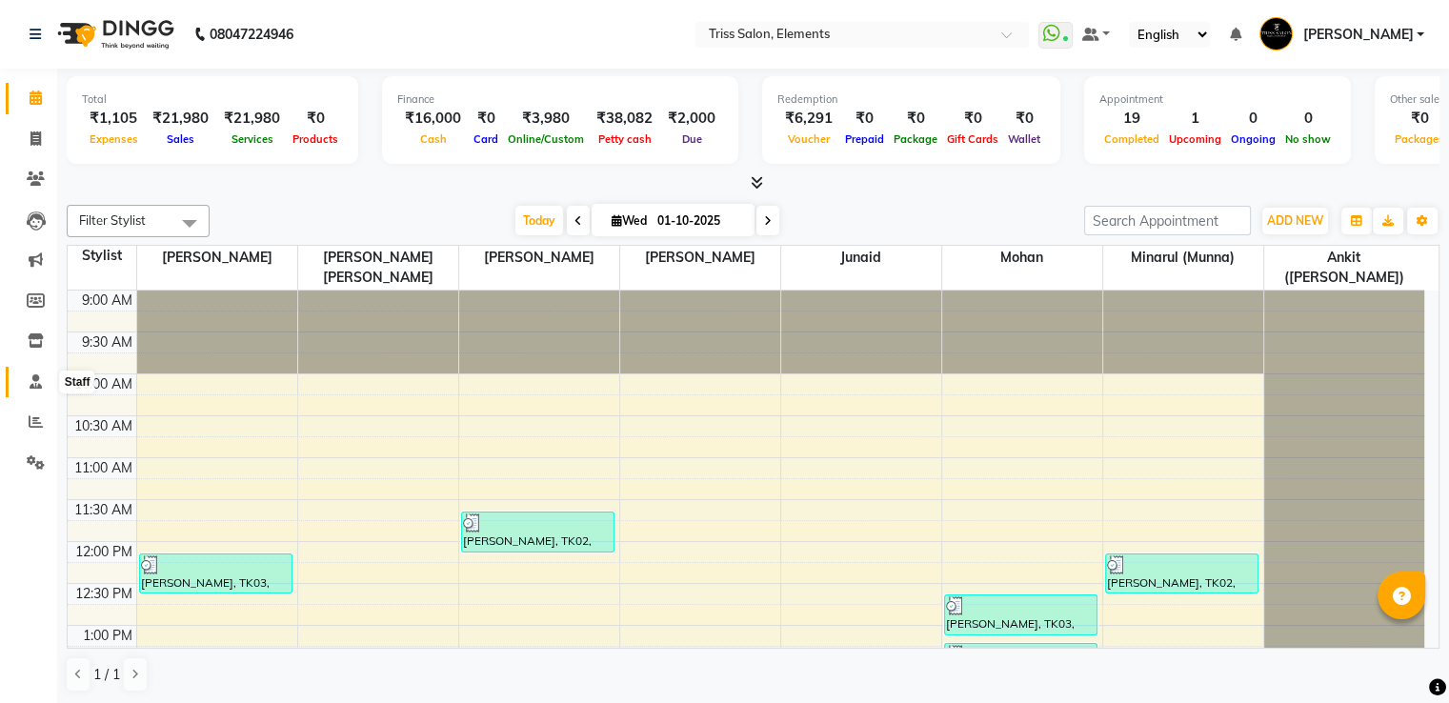
click at [36, 384] on icon at bounding box center [36, 381] width 12 height 14
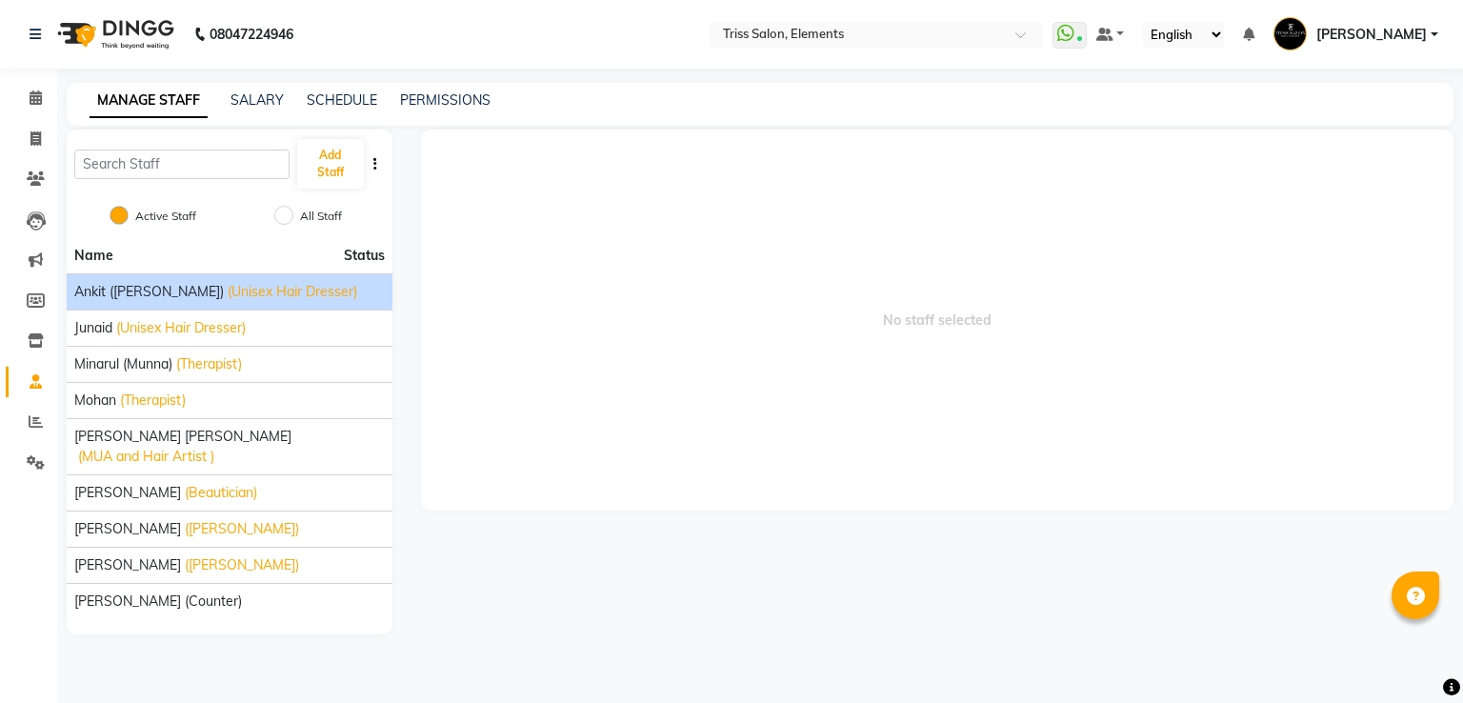
click at [228, 297] on span "(Unisex Hair Dresser)" at bounding box center [293, 292] width 130 height 20
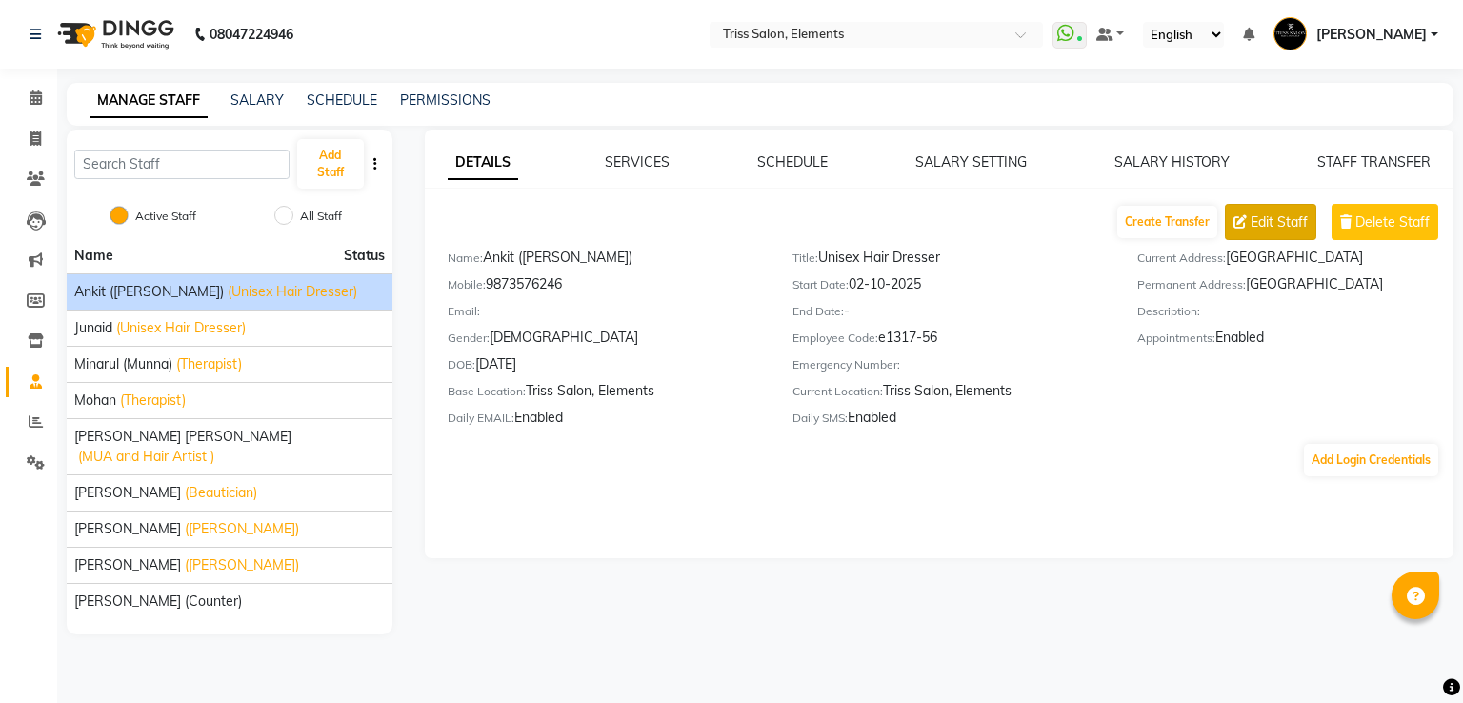
click at [1252, 213] on span "Edit Staff" at bounding box center [1279, 222] width 57 height 20
select select "male"
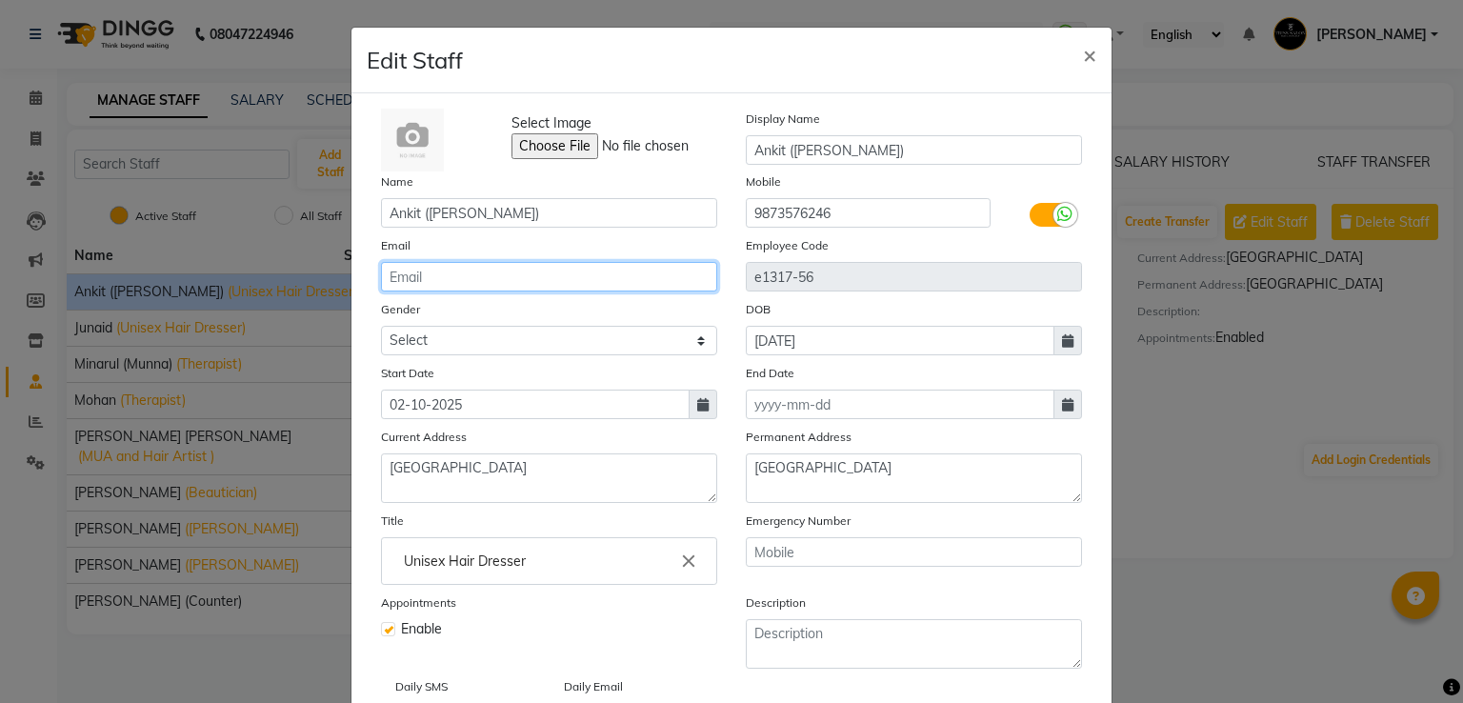
click at [496, 284] on input "email" at bounding box center [549, 277] width 336 height 30
paste input "viraj.santolia@gmail.com"
type input "viraj.santolia@gmail.com"
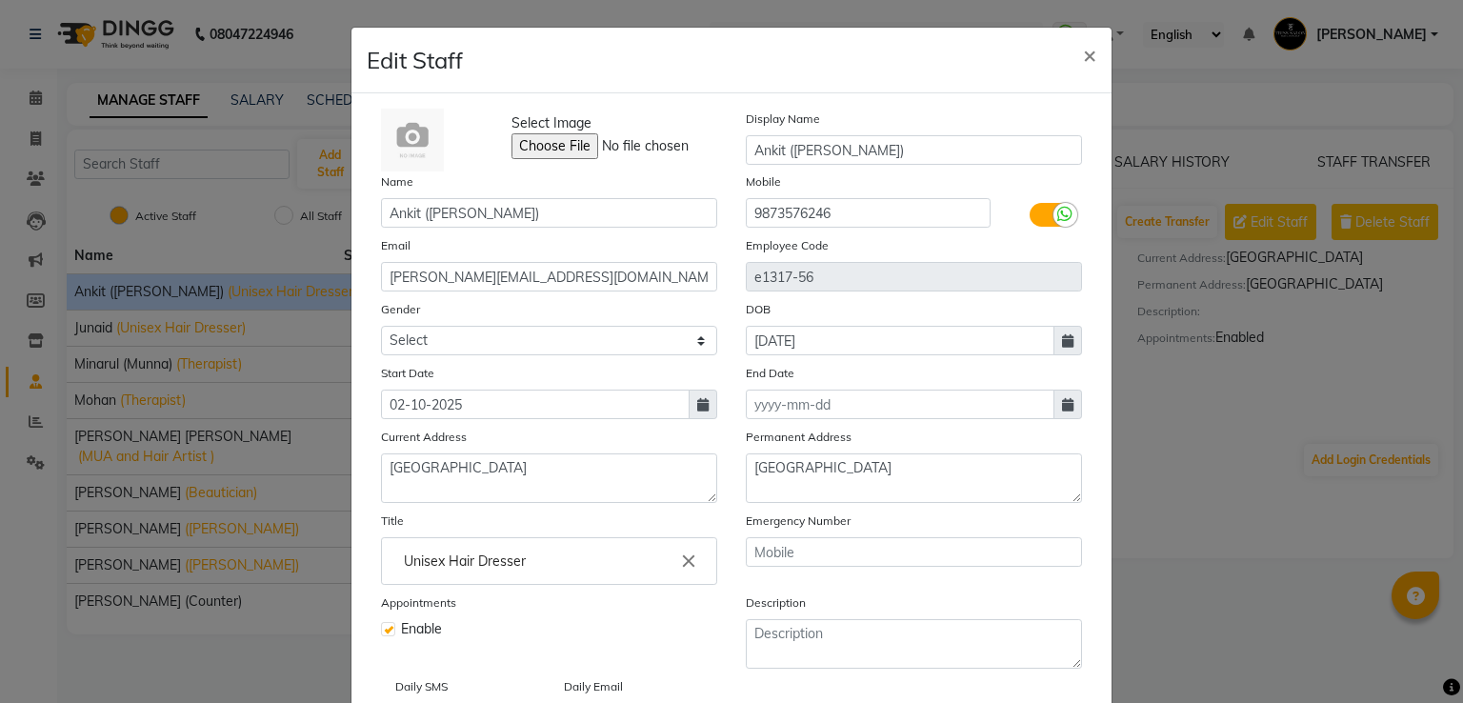
scroll to position [145, 0]
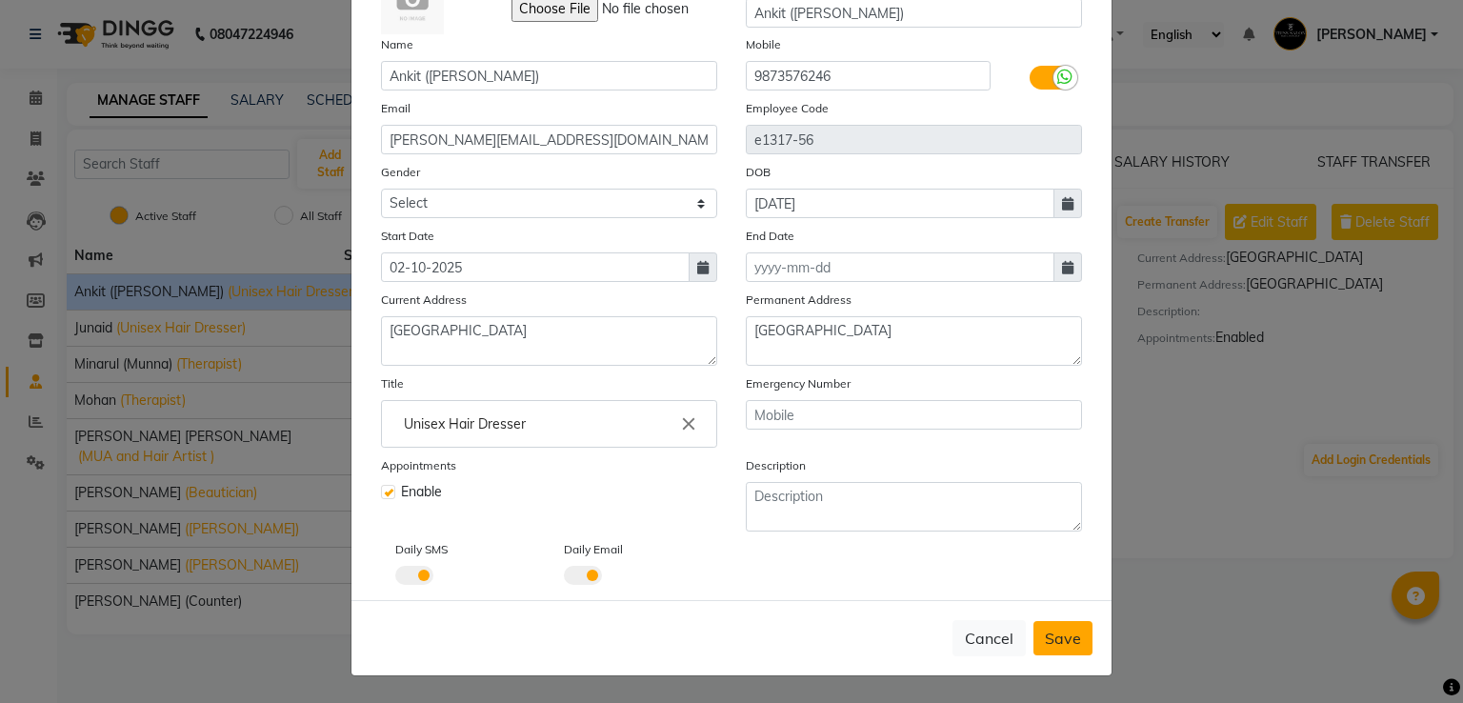
click at [1063, 632] on span "Save" at bounding box center [1063, 638] width 36 height 19
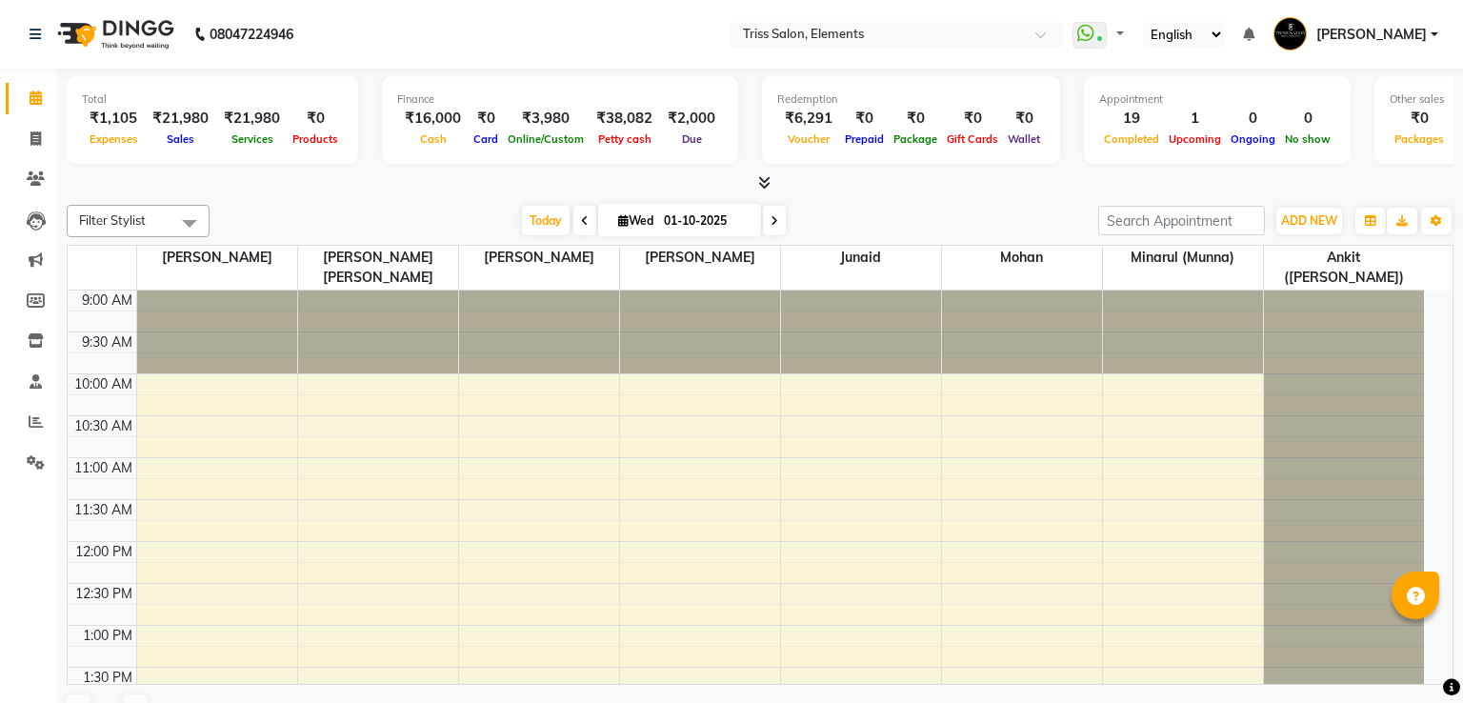
select select "en"
